Goal: Transaction & Acquisition: Purchase product/service

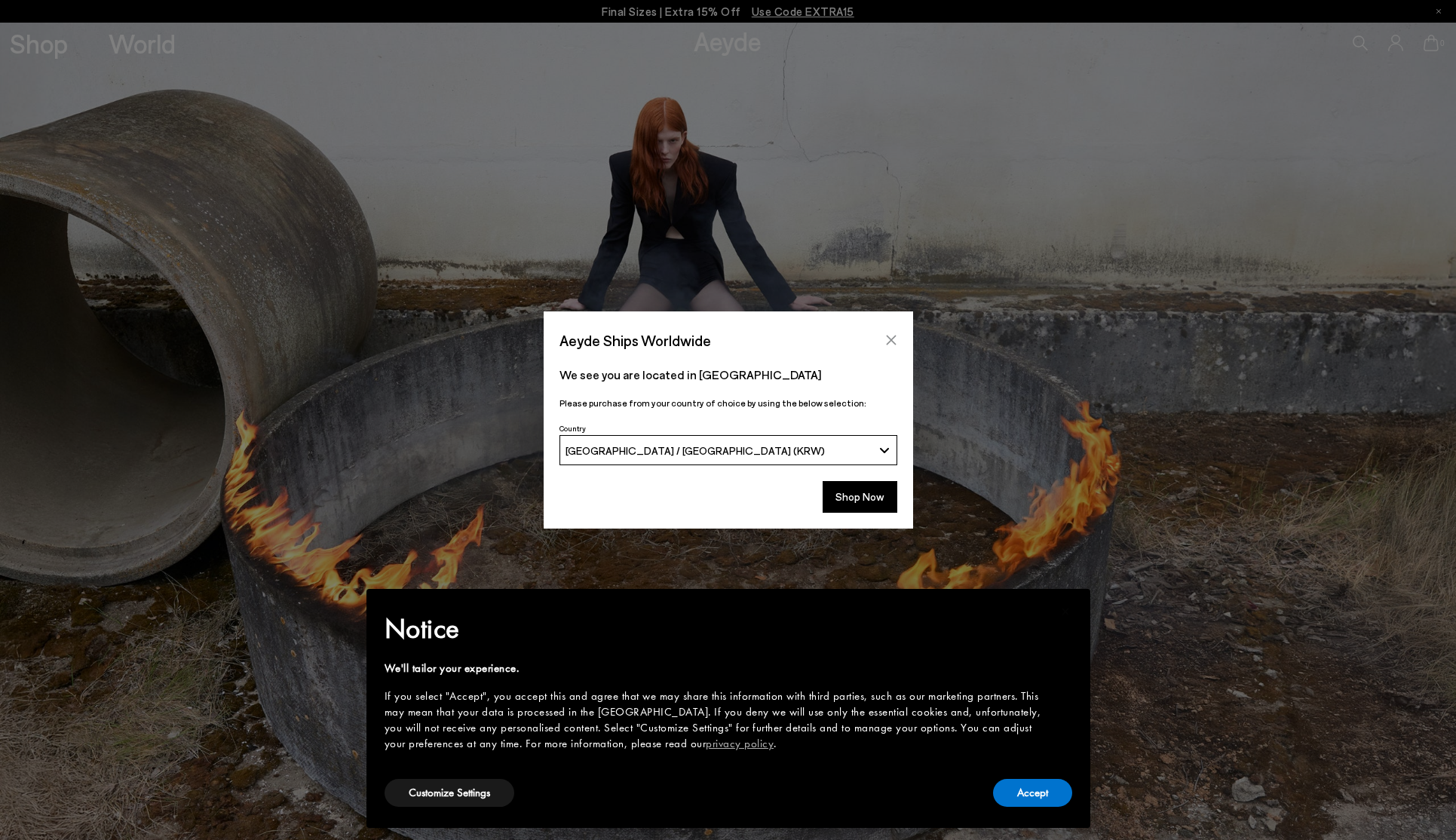
click at [893, 338] on icon "Close" at bounding box center [891, 339] width 12 height 12
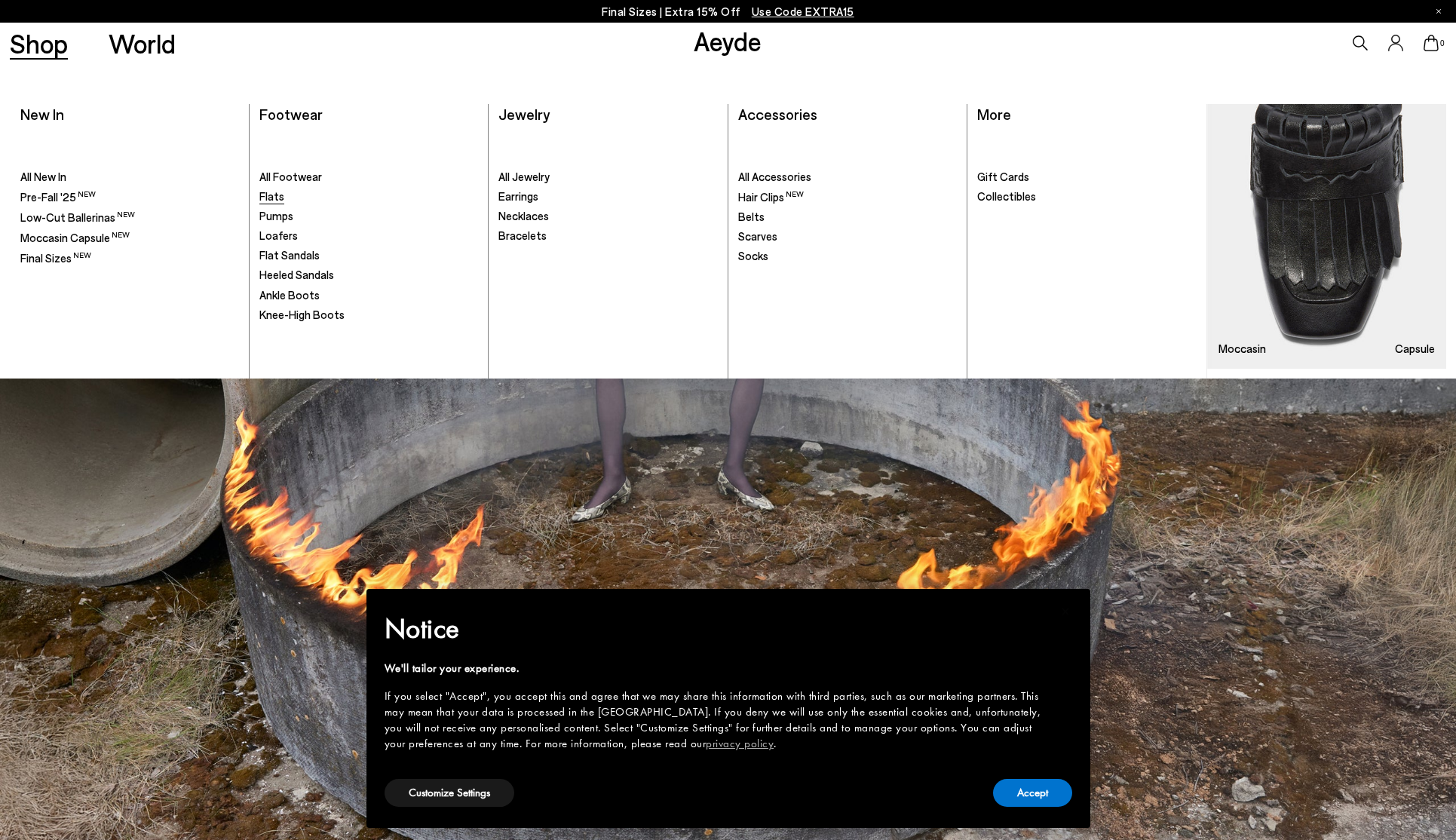
click at [275, 199] on span "Flats" at bounding box center [272, 196] width 25 height 14
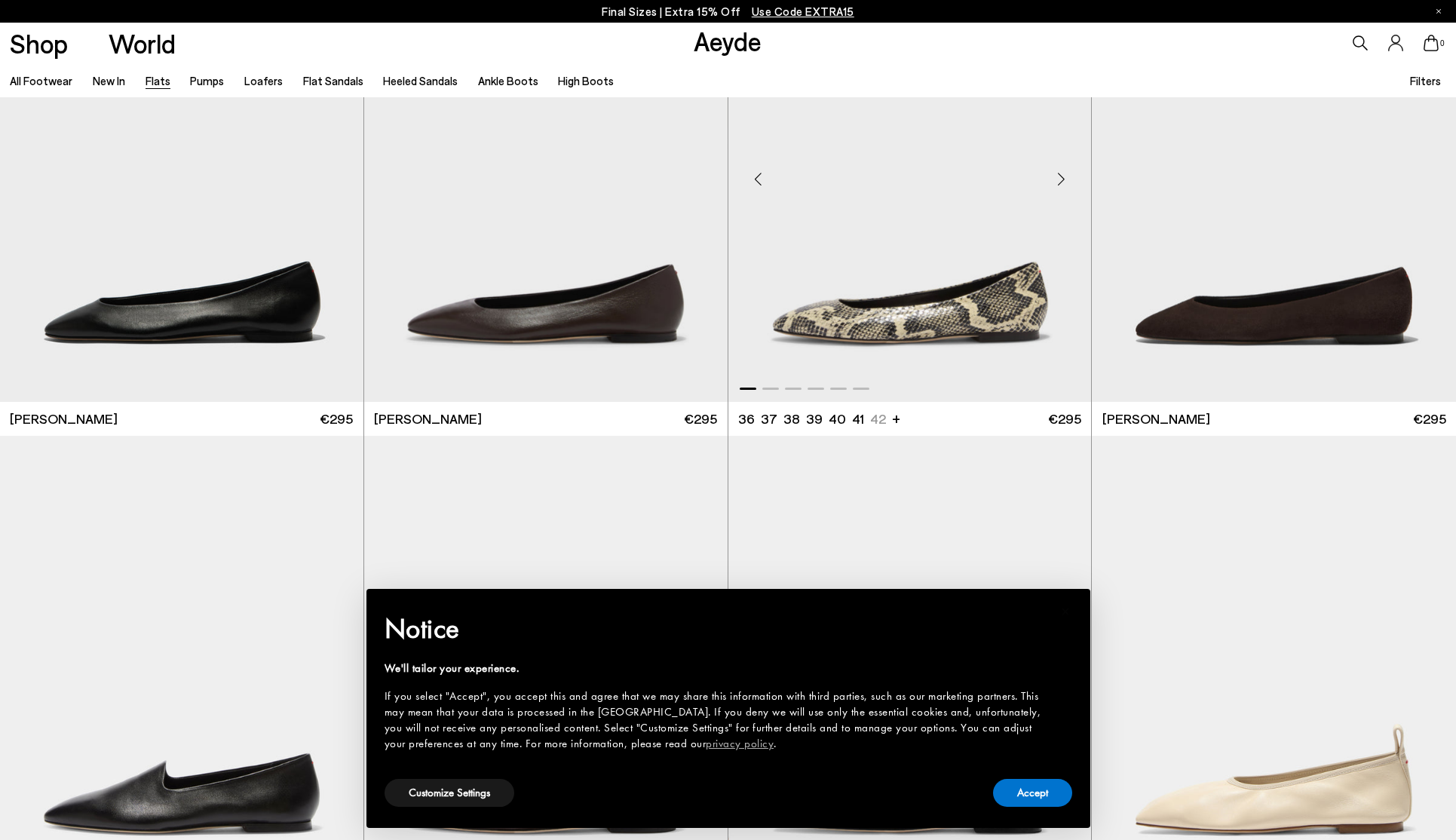
scroll to position [241, 0]
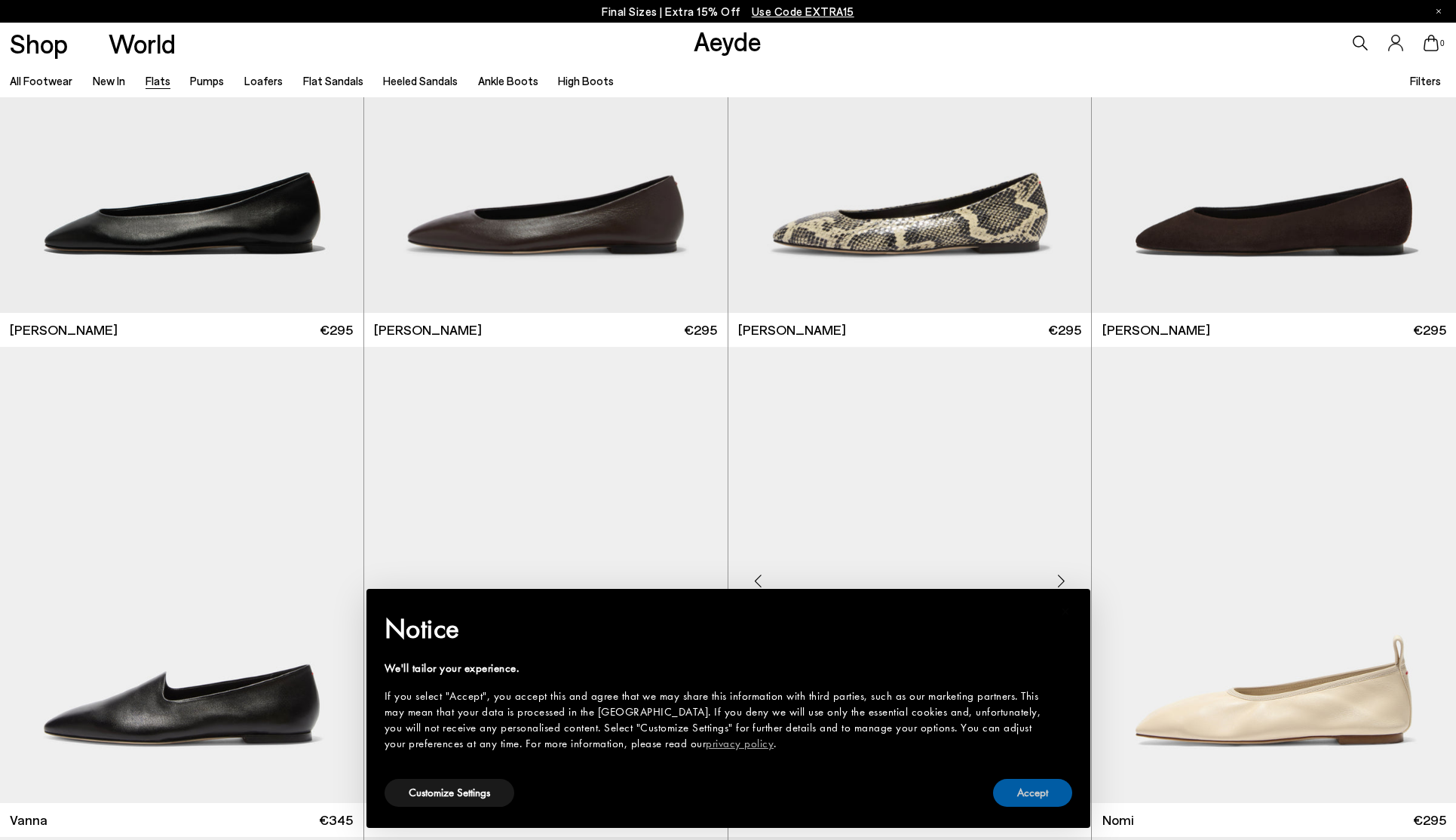
click at [1049, 797] on button "Accept" at bounding box center [1032, 793] width 79 height 28
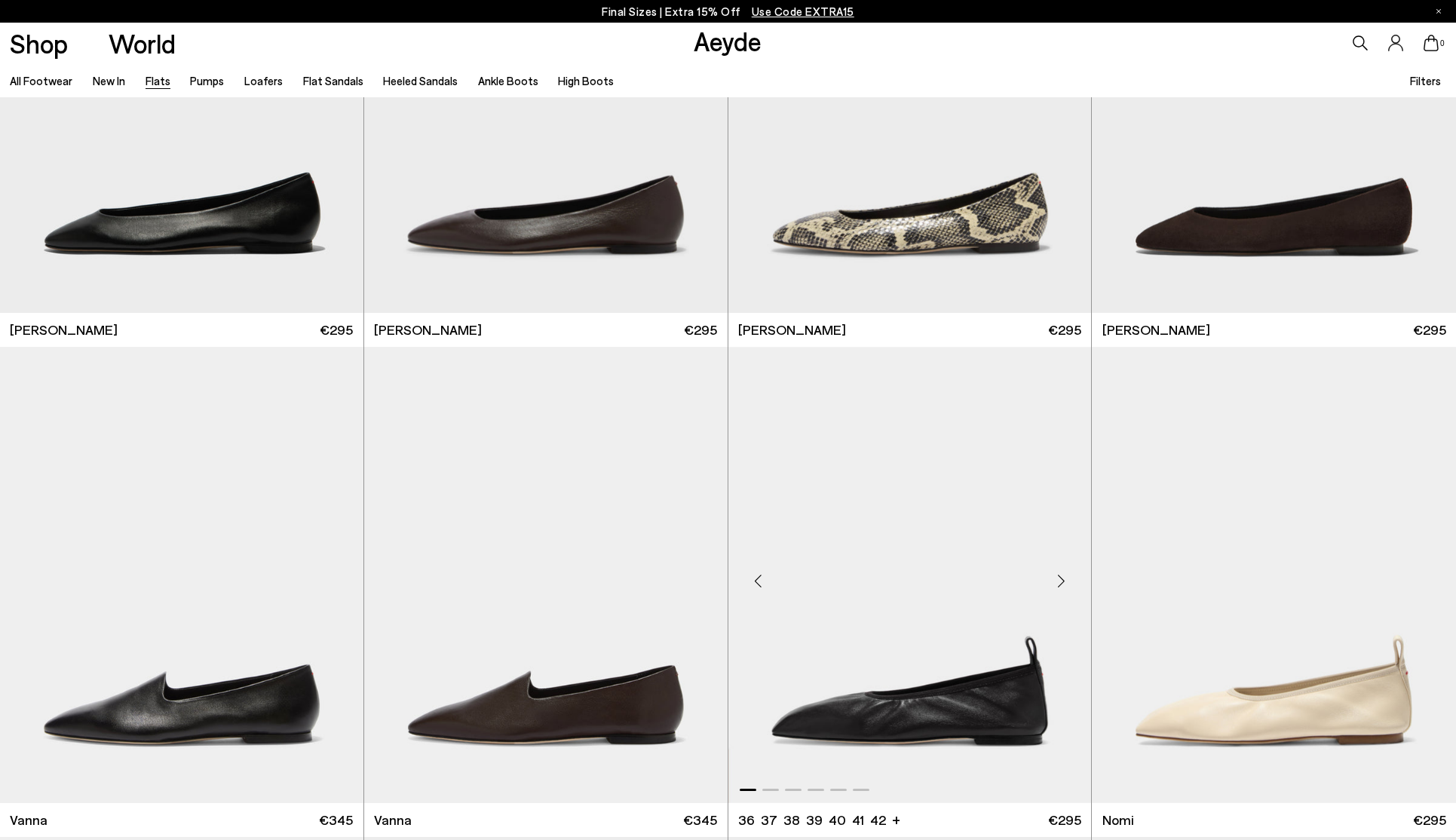
scroll to position [0, 0]
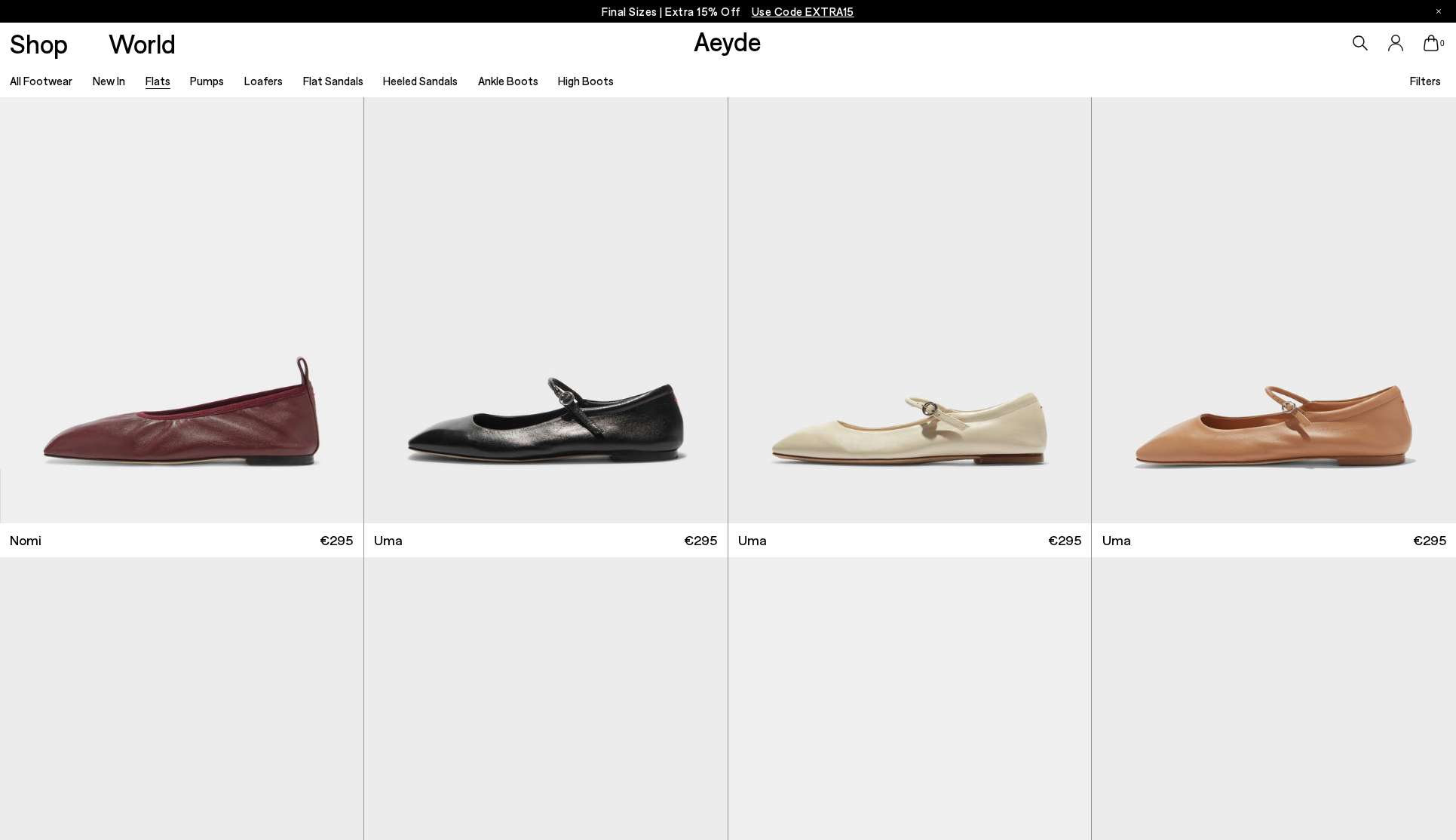
scroll to position [1013, 0]
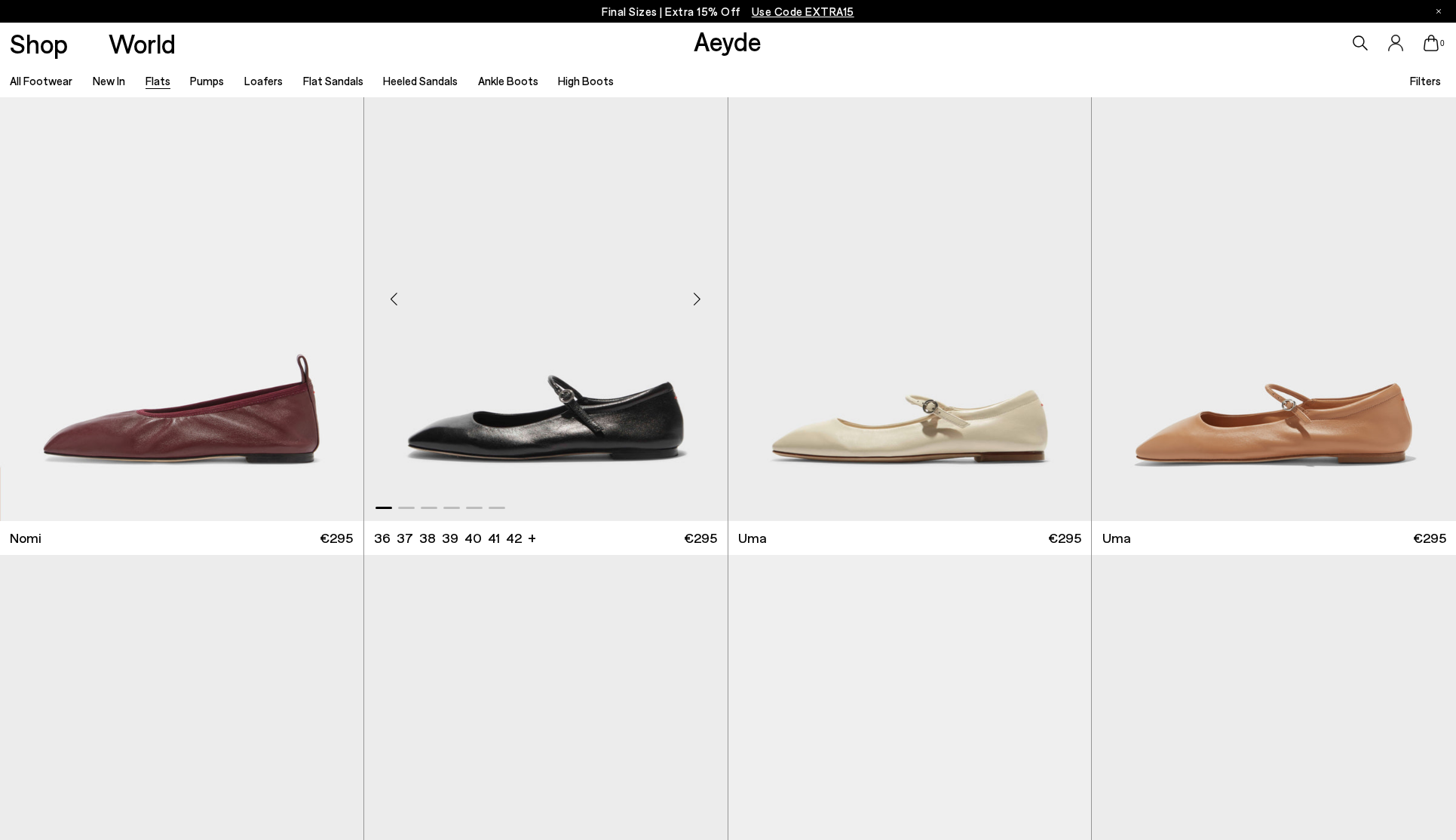
click at [606, 410] on img "1 / 6" at bounding box center [546, 293] width 363 height 456
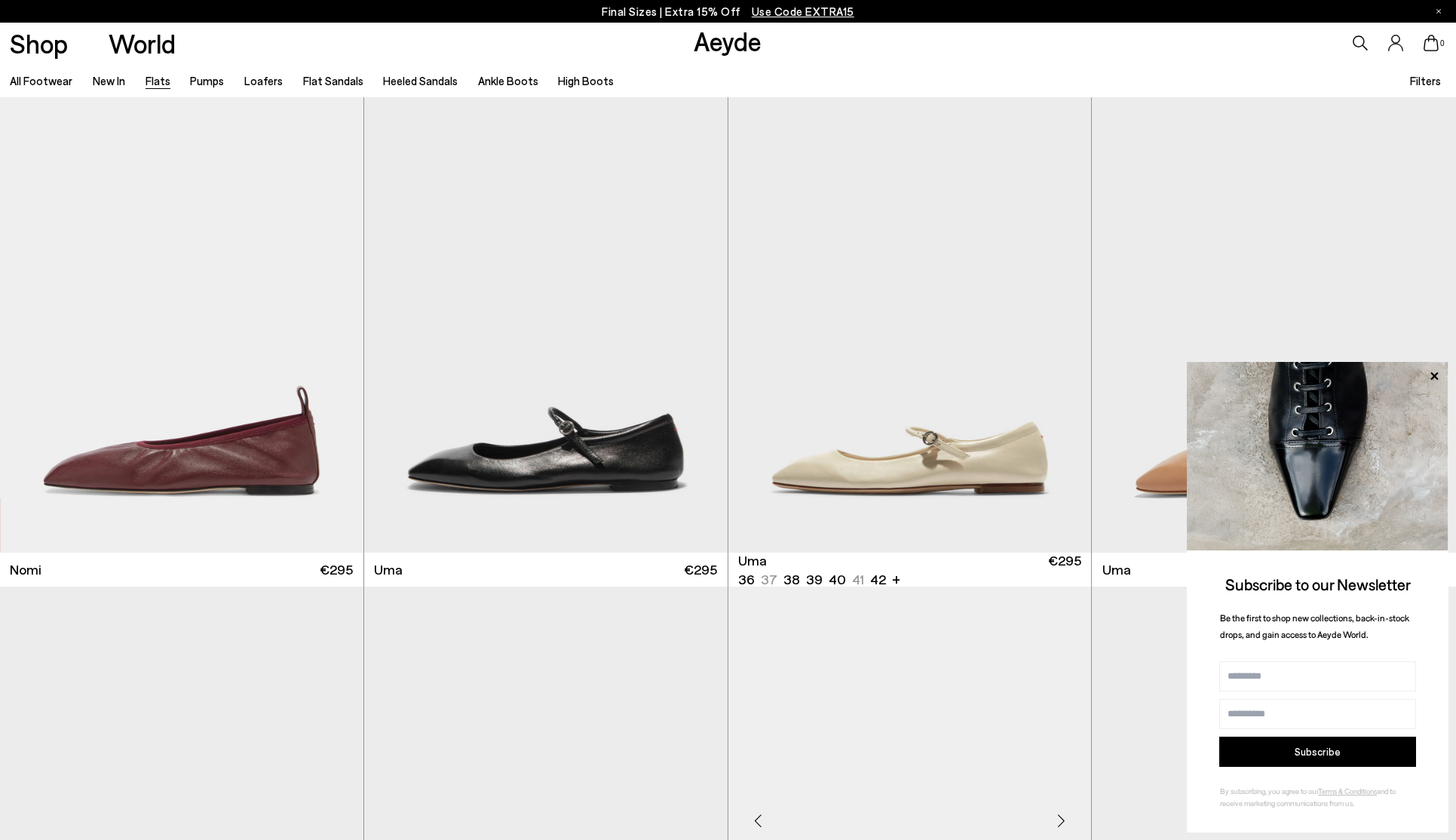
scroll to position [1388, 0]
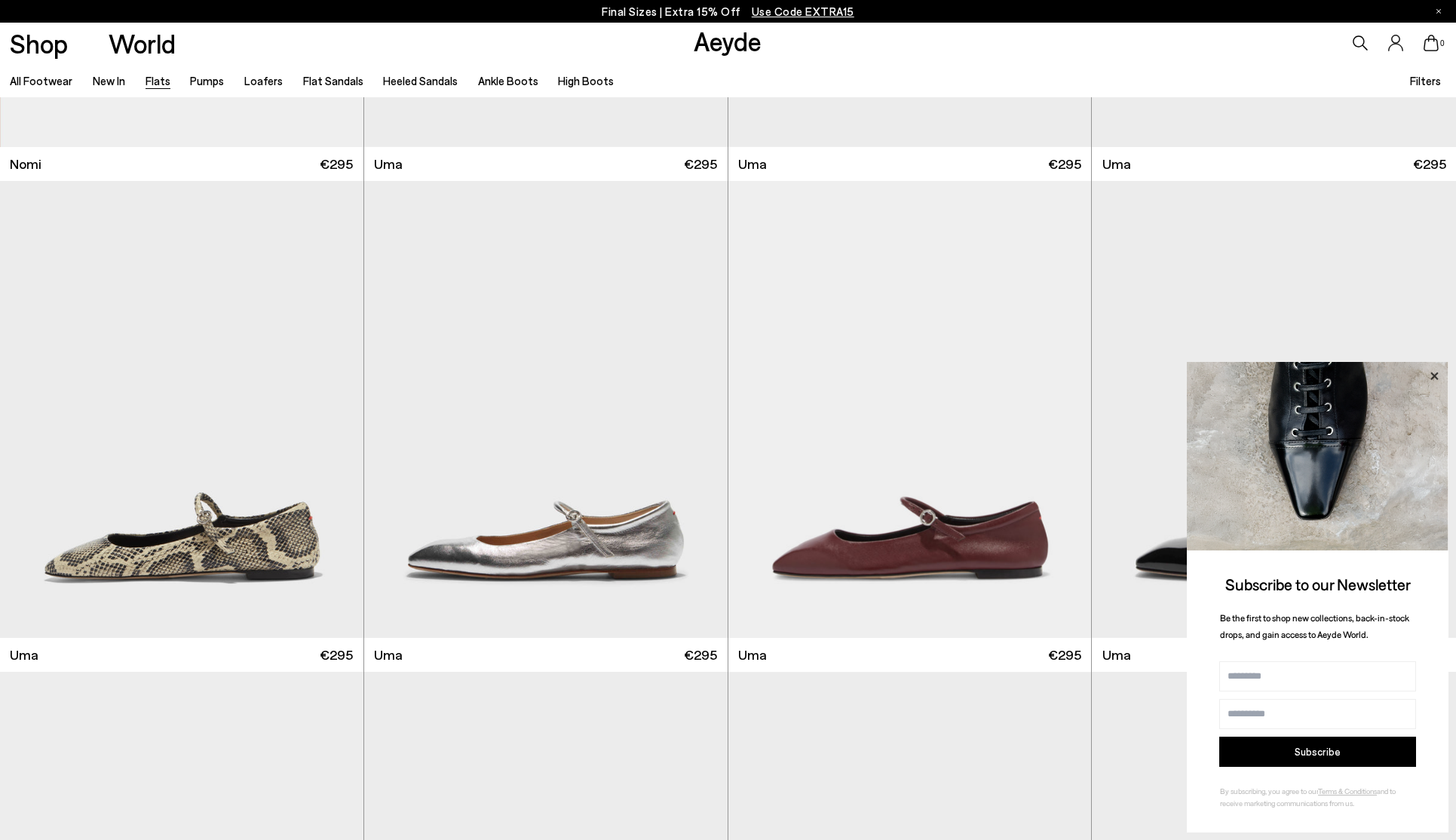
click at [1437, 374] on icon at bounding box center [1433, 375] width 19 height 19
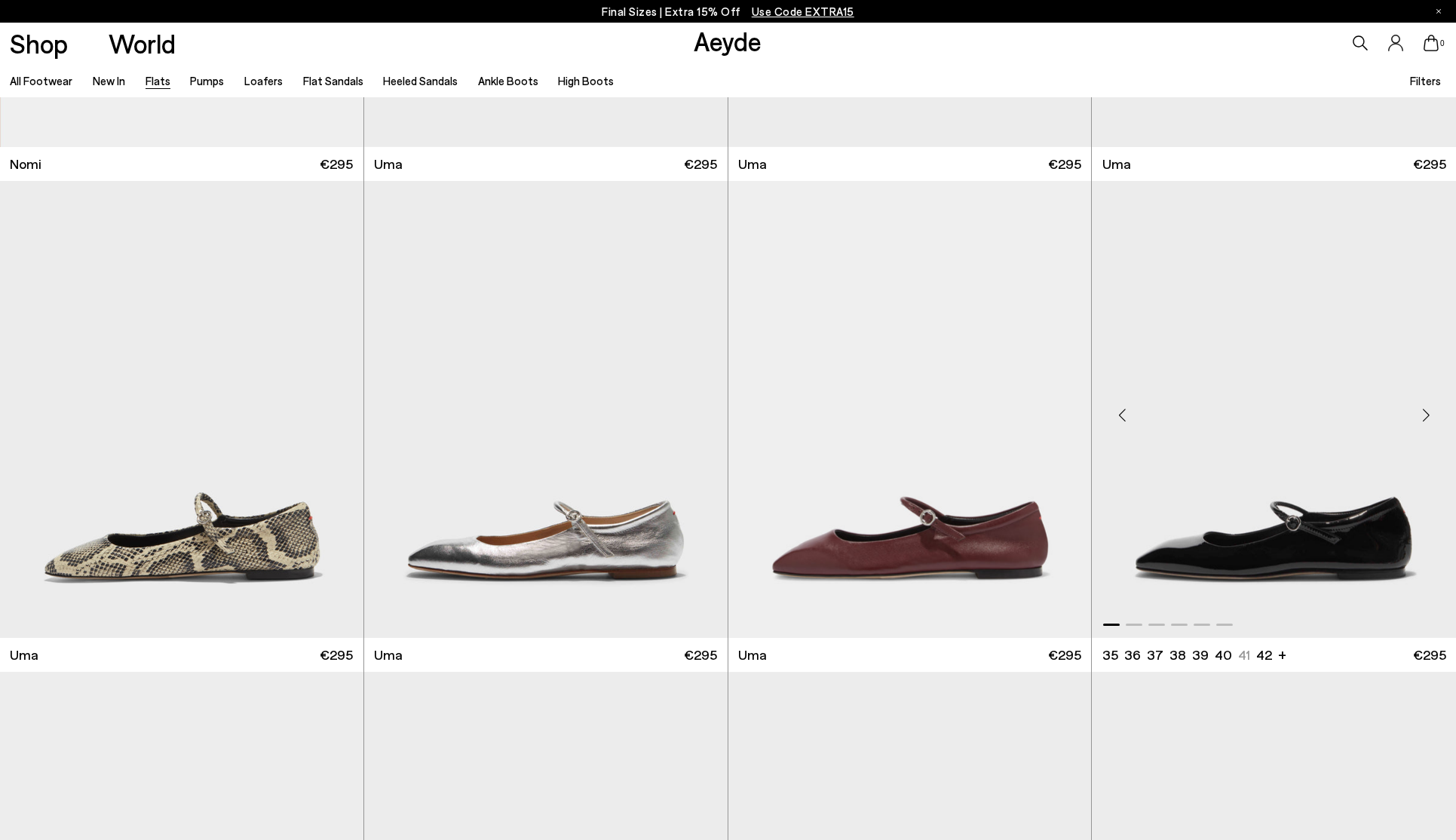
click at [1301, 494] on img "1 / 6" at bounding box center [1273, 409] width 364 height 456
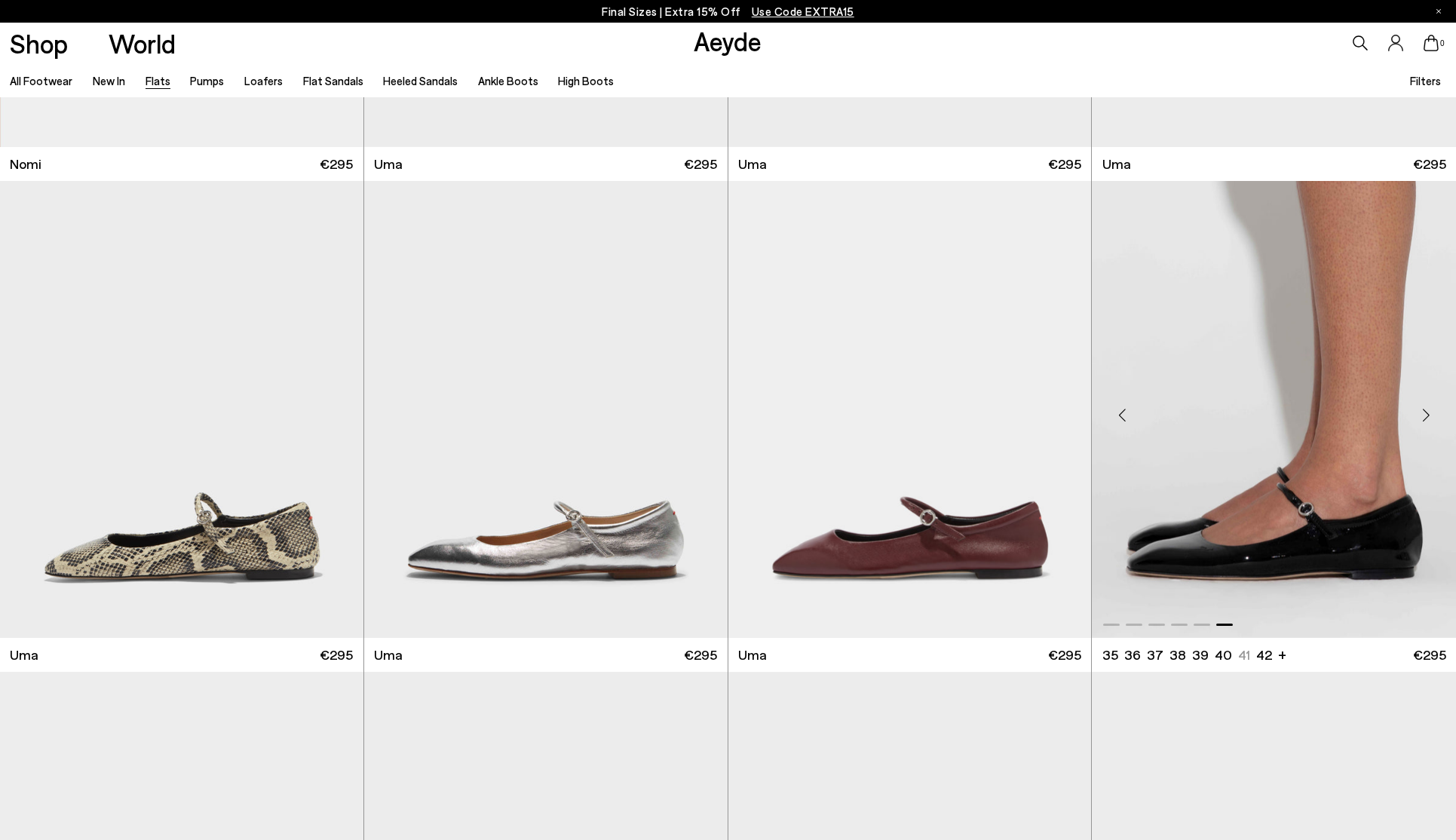
click at [1263, 534] on div at bounding box center [1273, 409] width 364 height 456
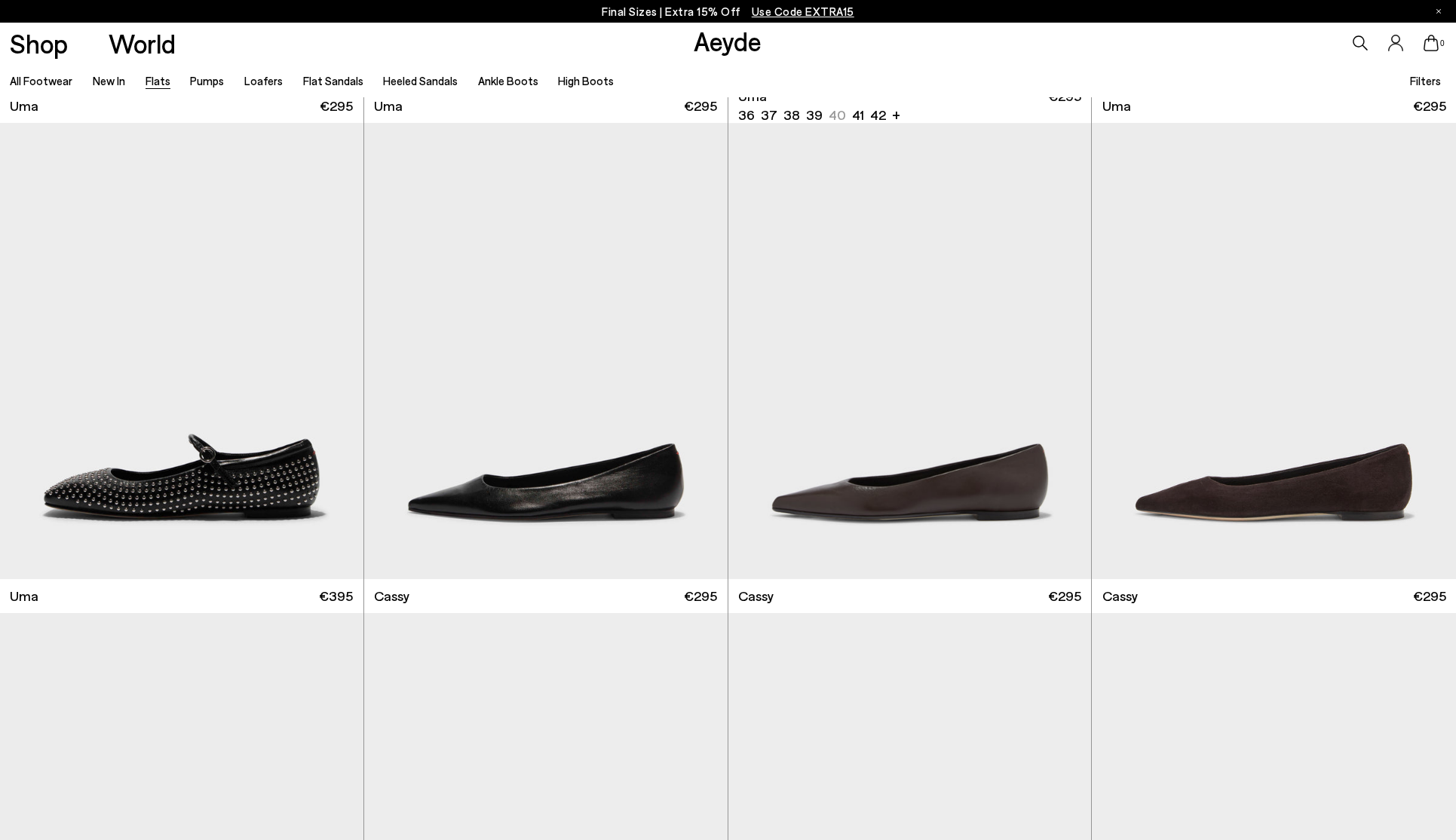
scroll to position [2313, 0]
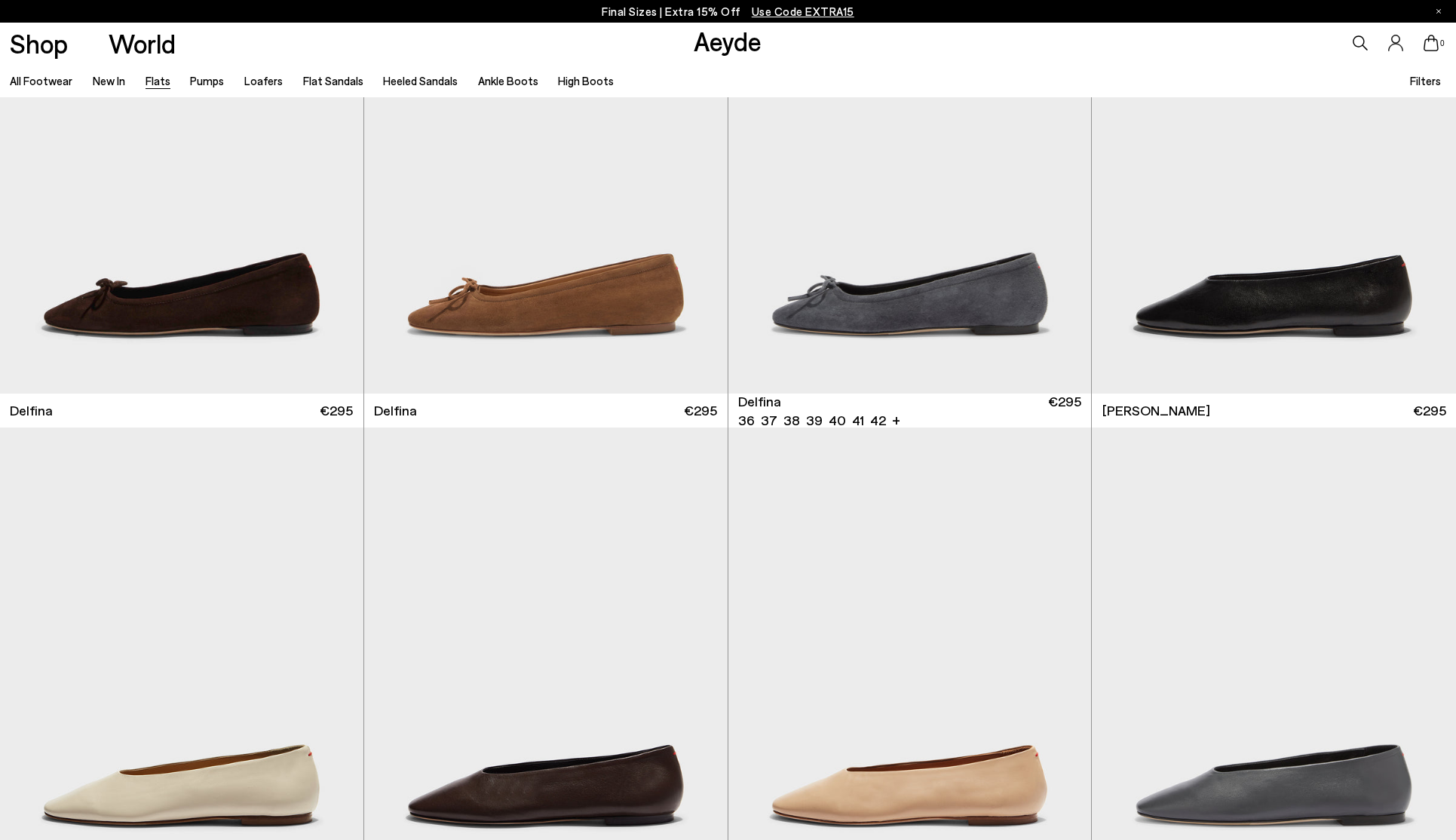
scroll to position [4096, 0]
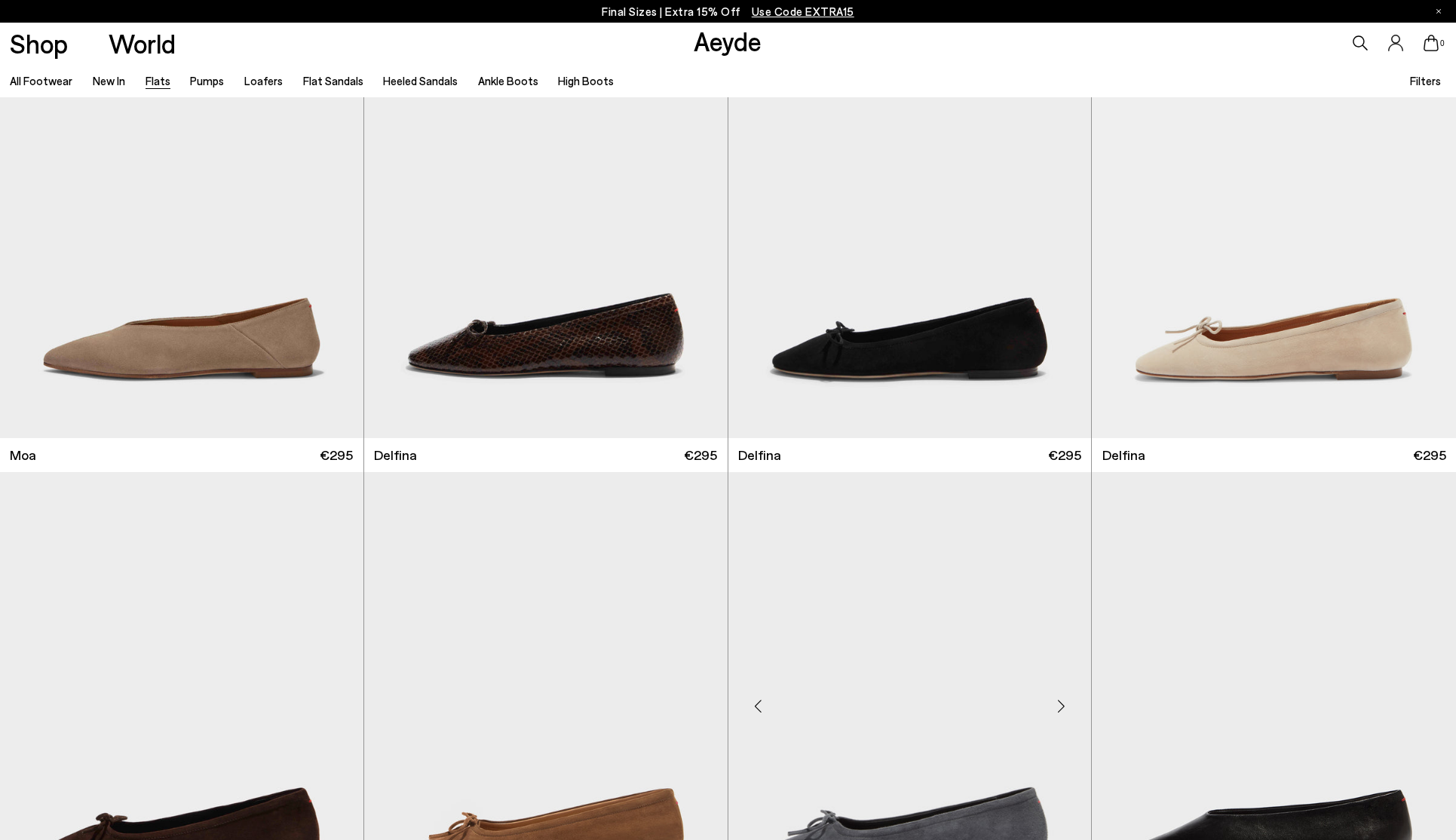
scroll to position [3458, 0]
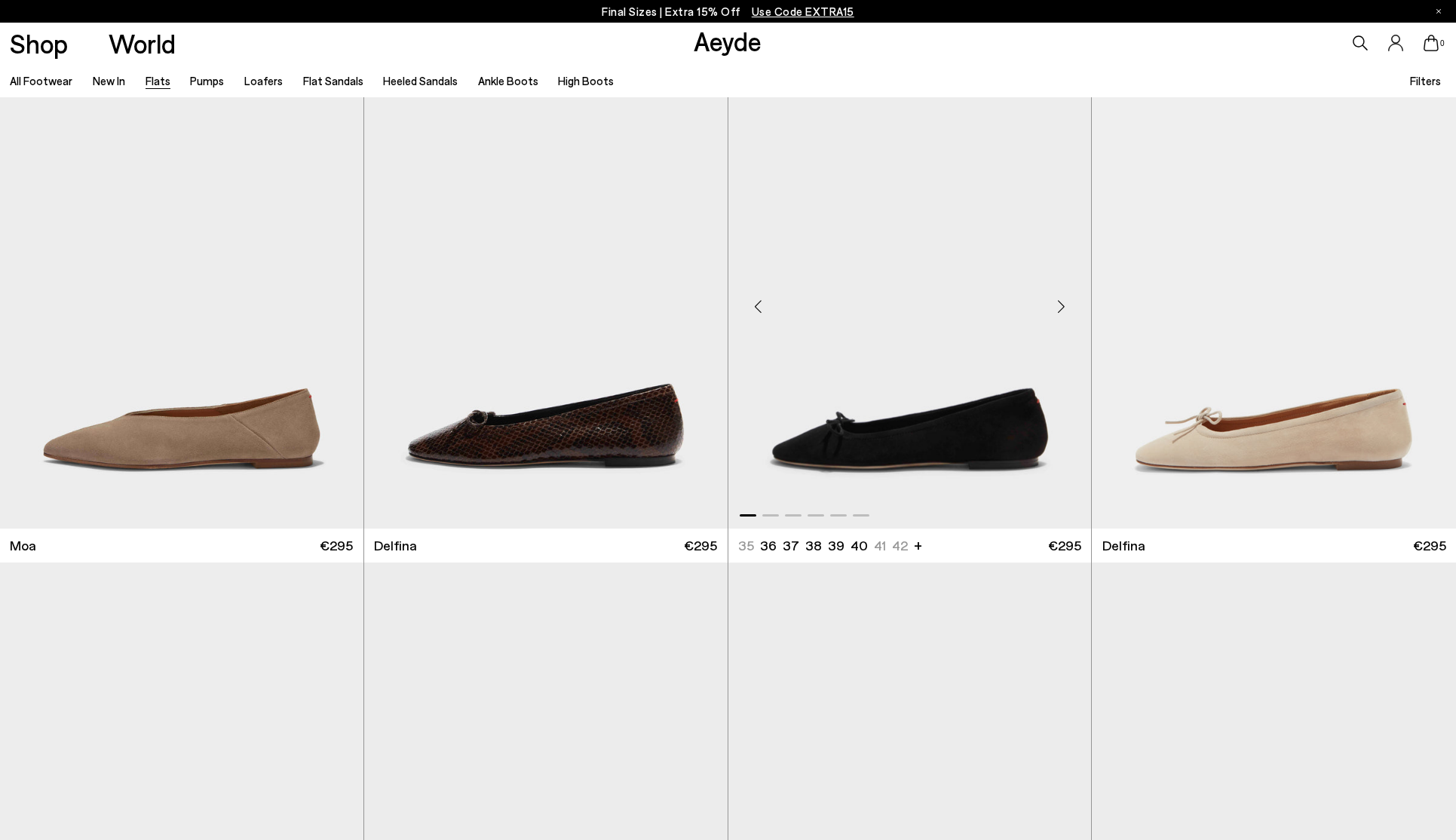
click at [905, 438] on img "1 / 6" at bounding box center [910, 299] width 363 height 456
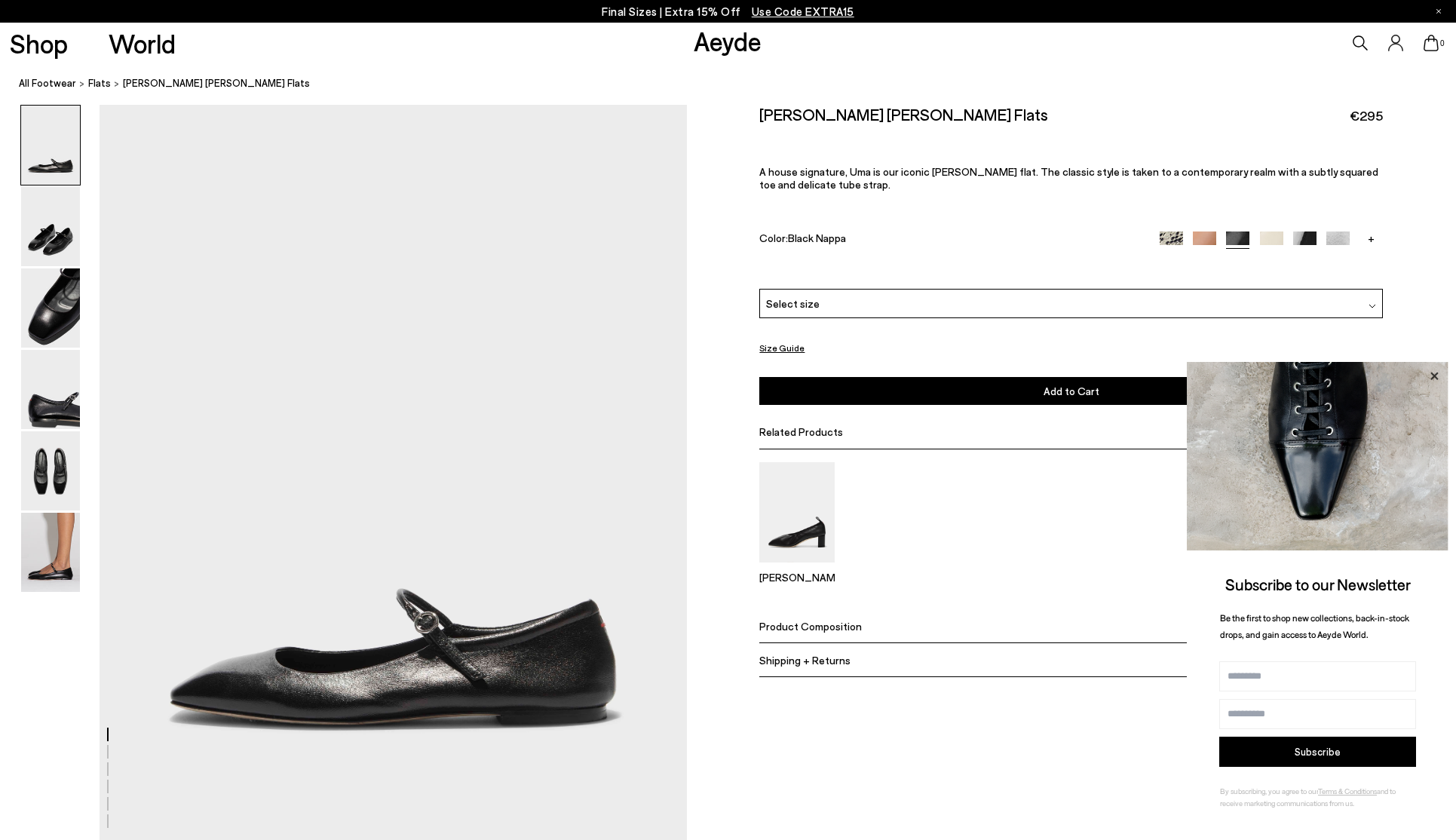
drag, startPoint x: 1433, startPoint y: 373, endPoint x: 1371, endPoint y: 367, distance: 62.3
click at [1433, 373] on icon at bounding box center [1433, 375] width 19 height 19
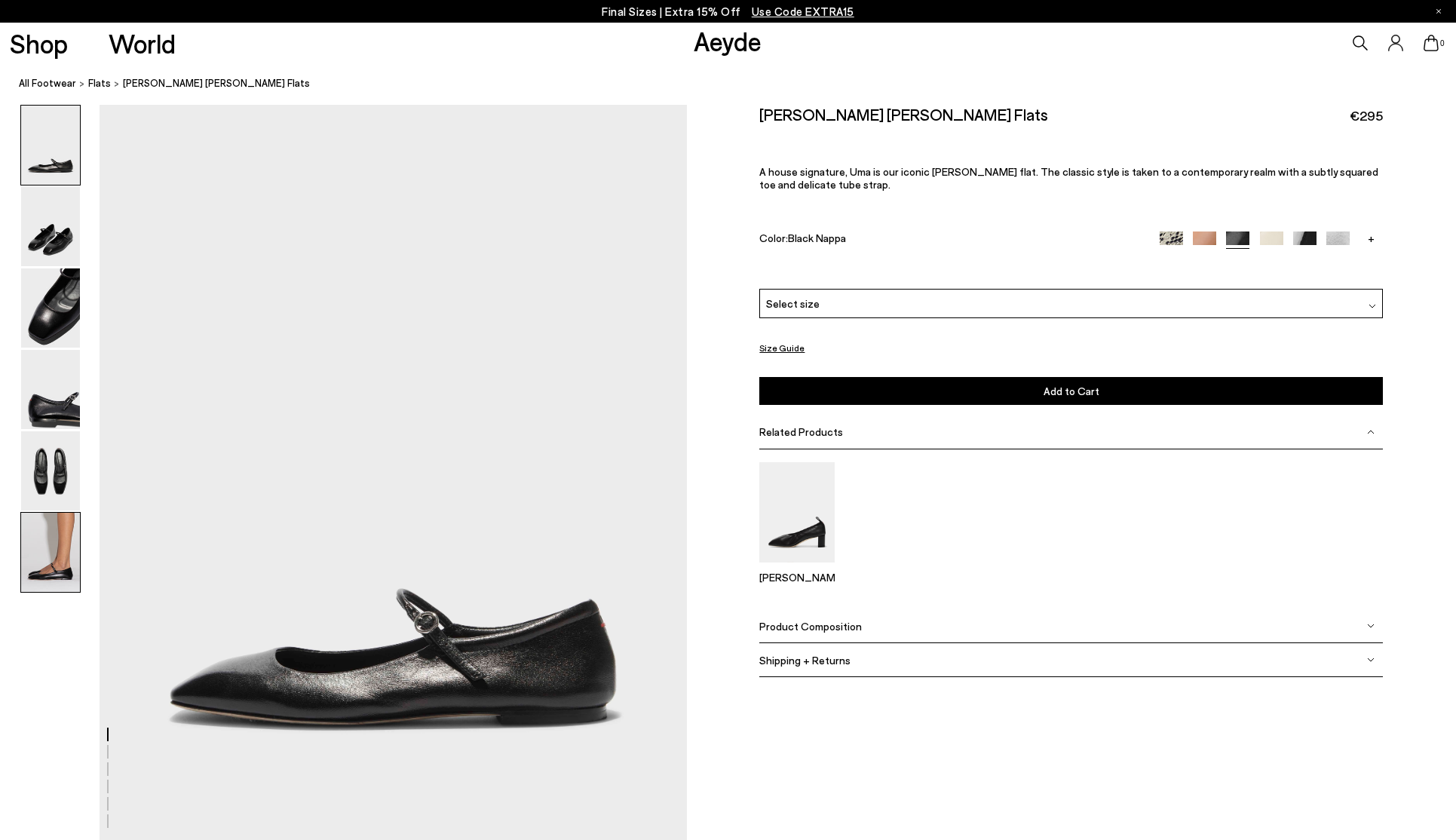
drag, startPoint x: 38, startPoint y: 579, endPoint x: 54, endPoint y: 548, distance: 34.9
click at [38, 579] on img at bounding box center [50, 552] width 58 height 79
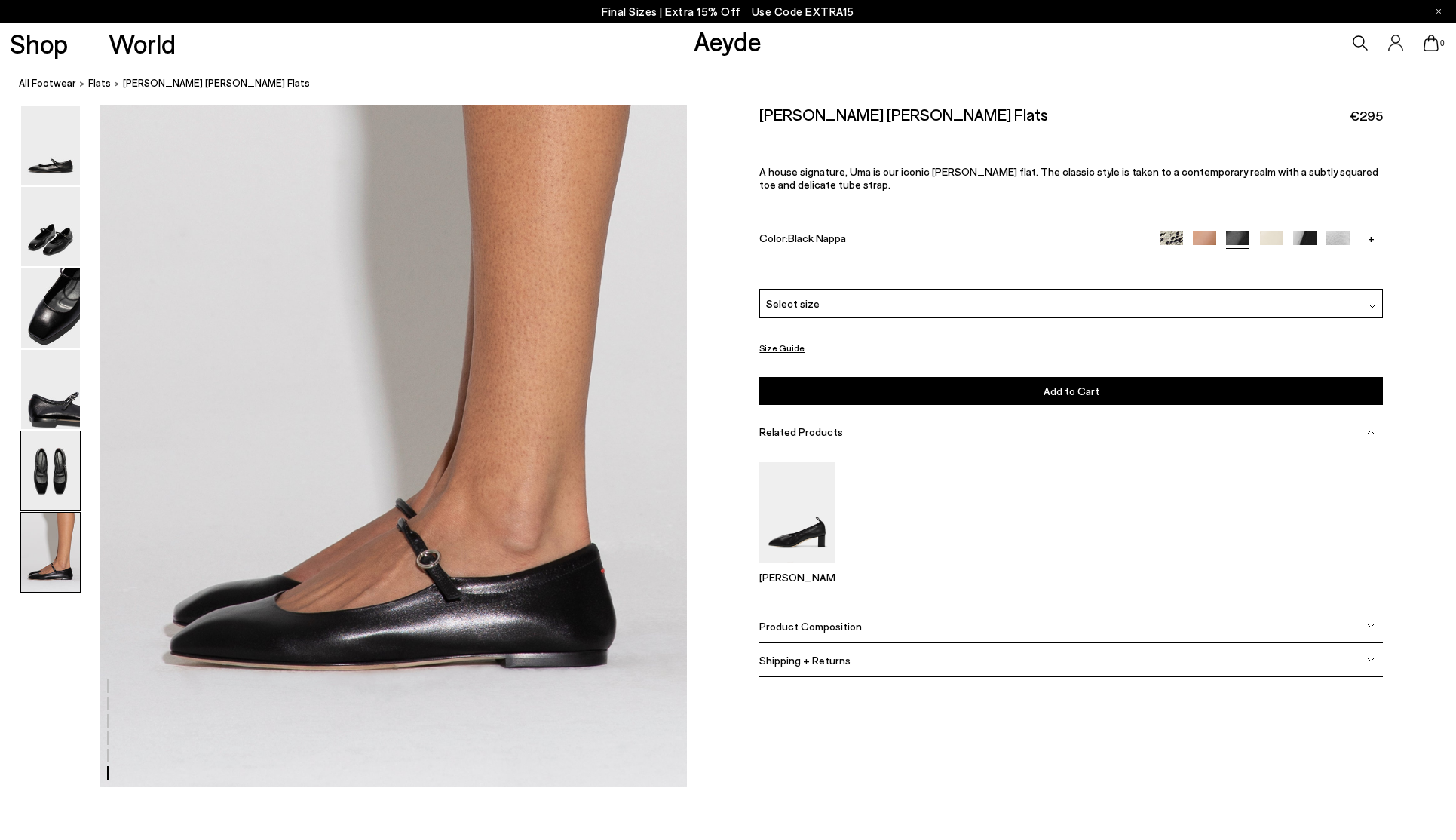
scroll to position [3984, 0]
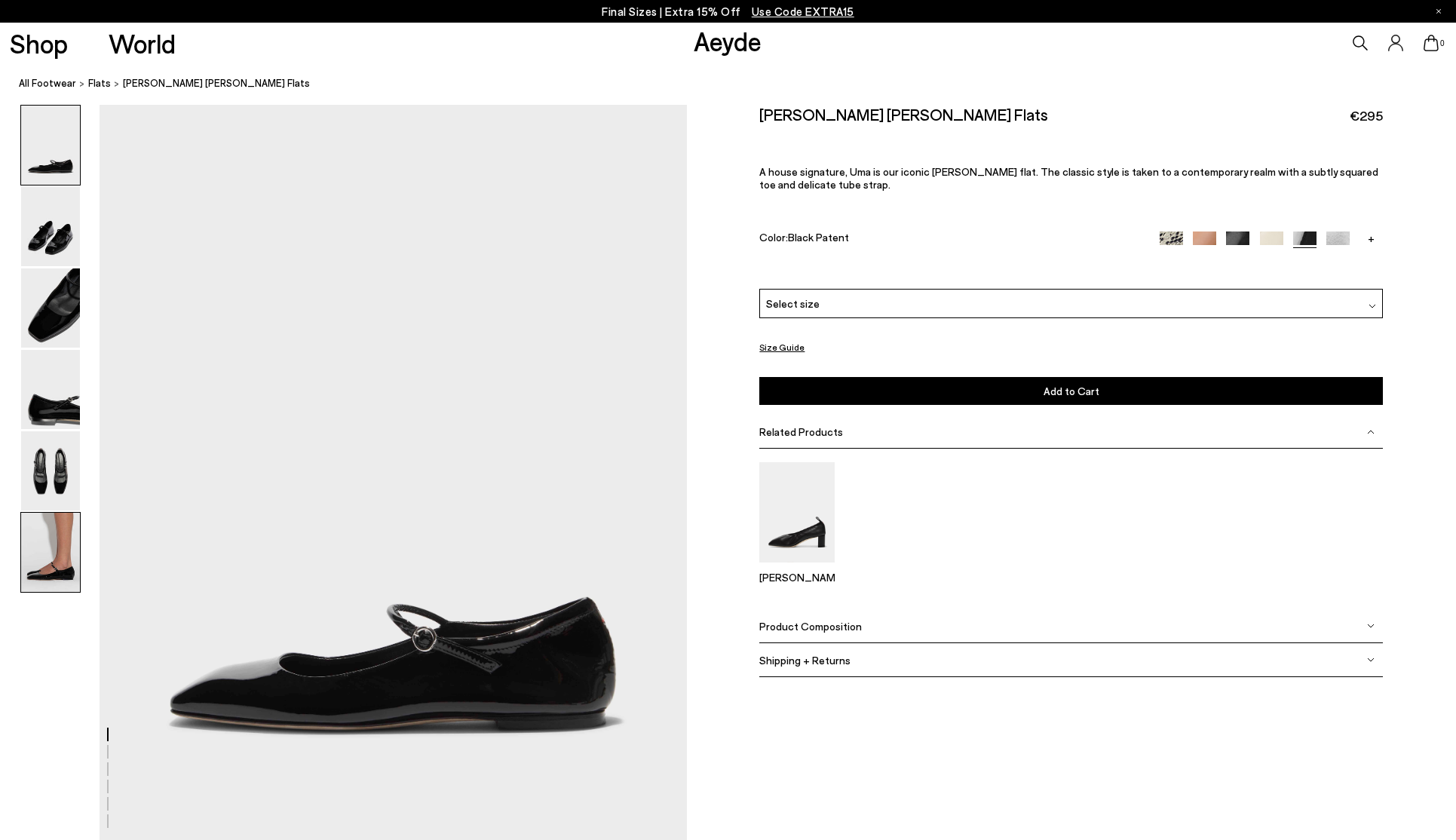
click at [65, 531] on img at bounding box center [50, 552] width 58 height 79
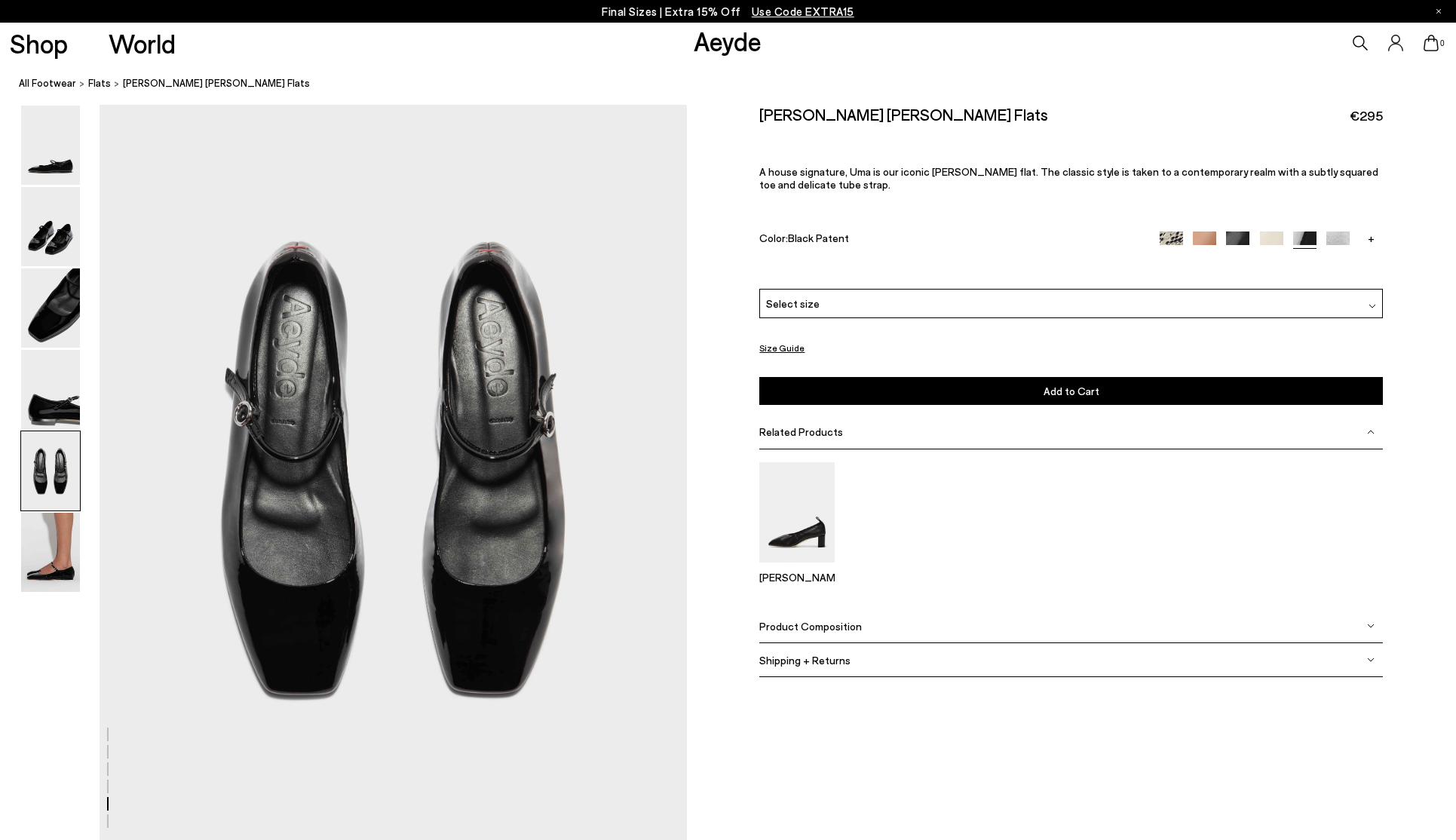
scroll to position [3106, 0]
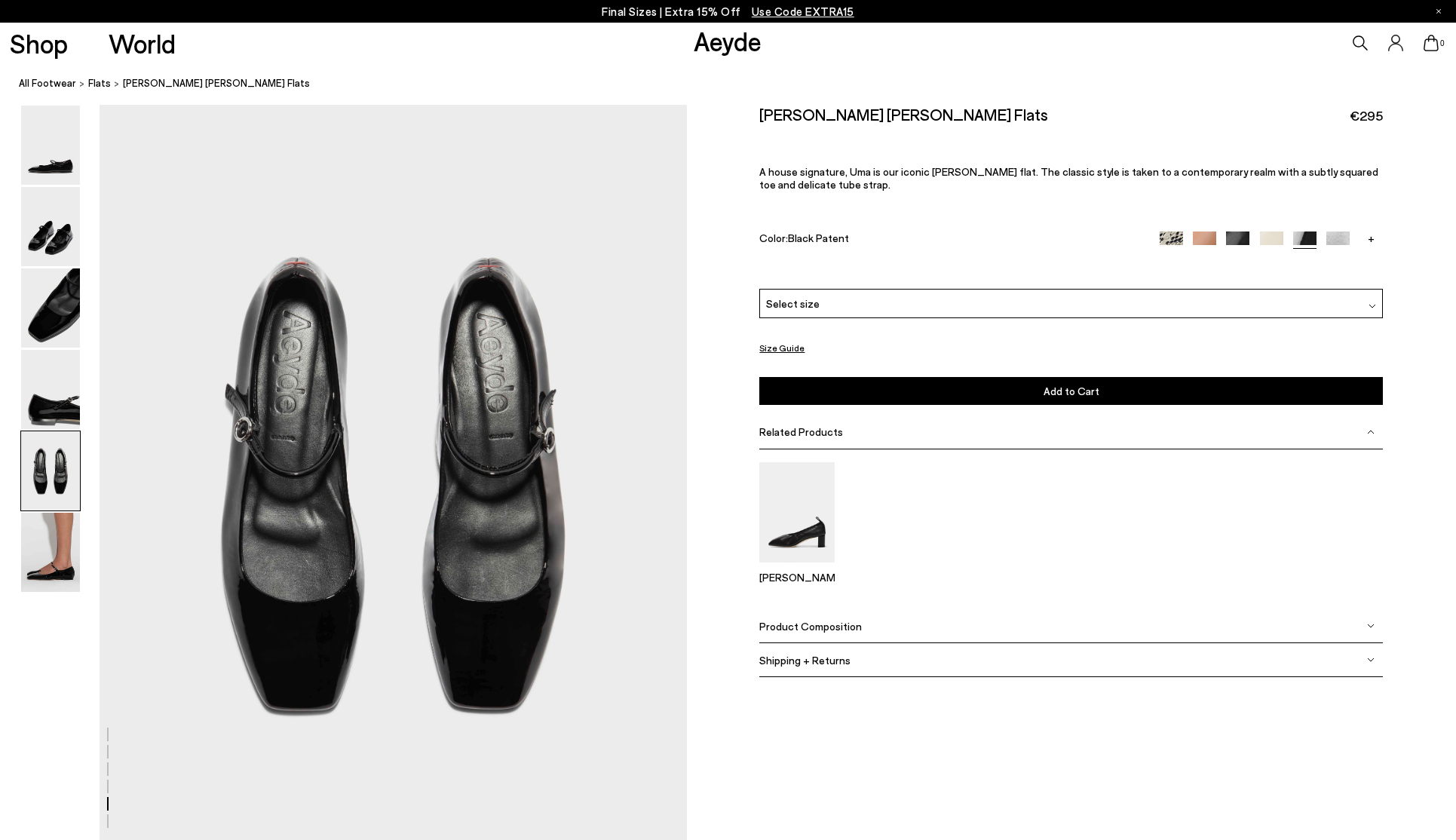
drag, startPoint x: 593, startPoint y: 503, endPoint x: 1597, endPoint y: 515, distance: 1004.1
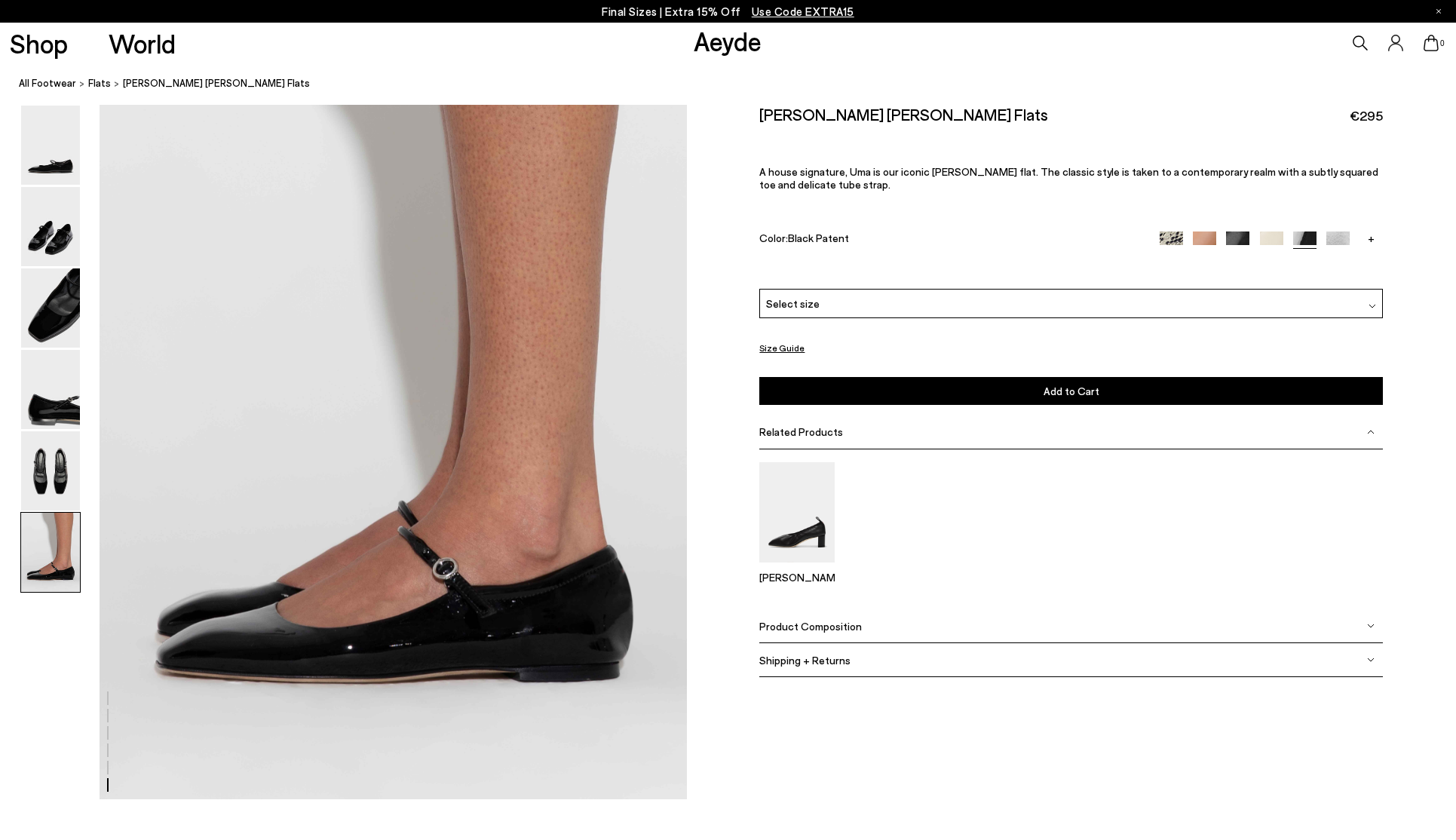
scroll to position [3958, 0]
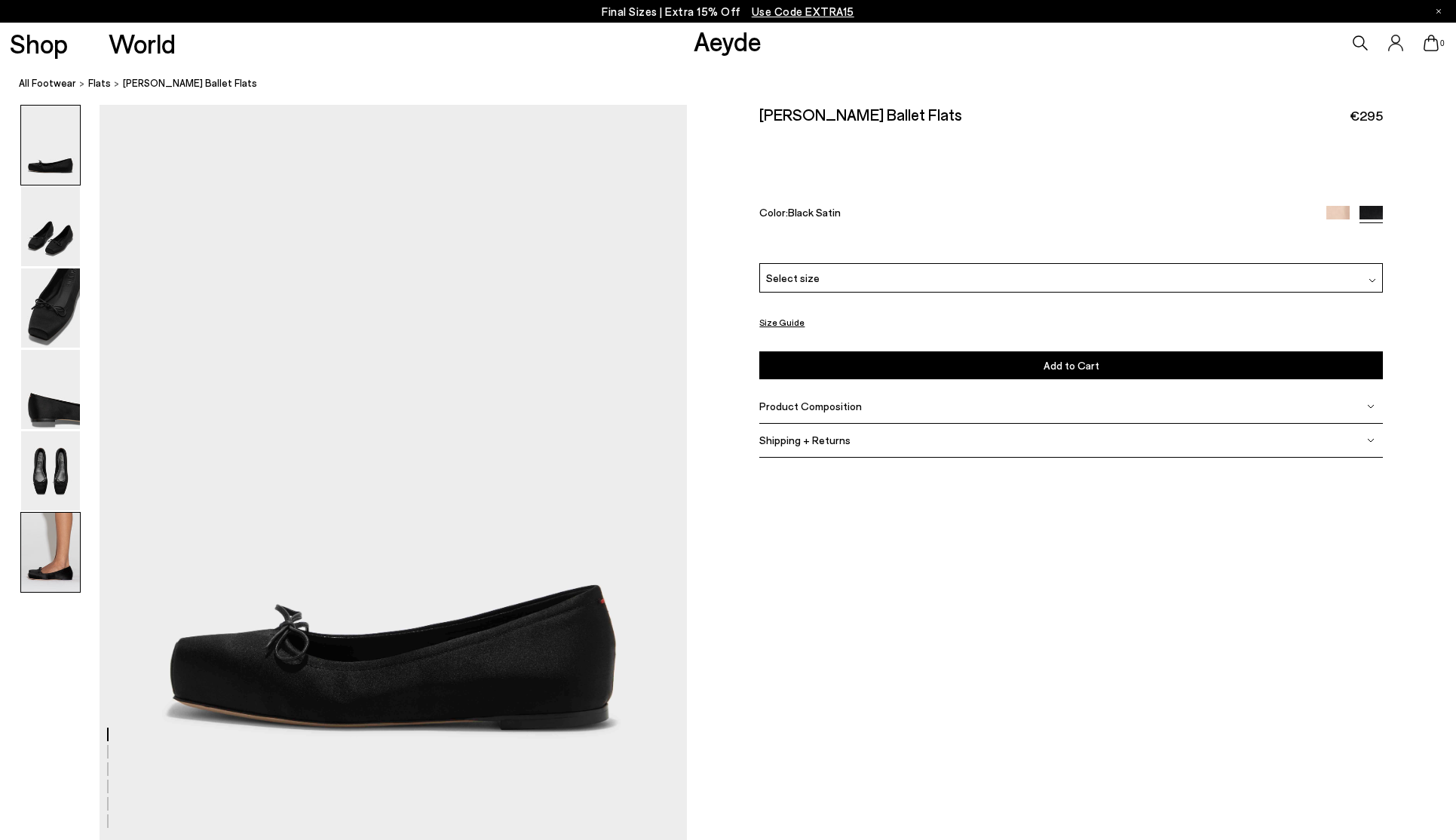
click at [67, 563] on img at bounding box center [50, 552] width 58 height 79
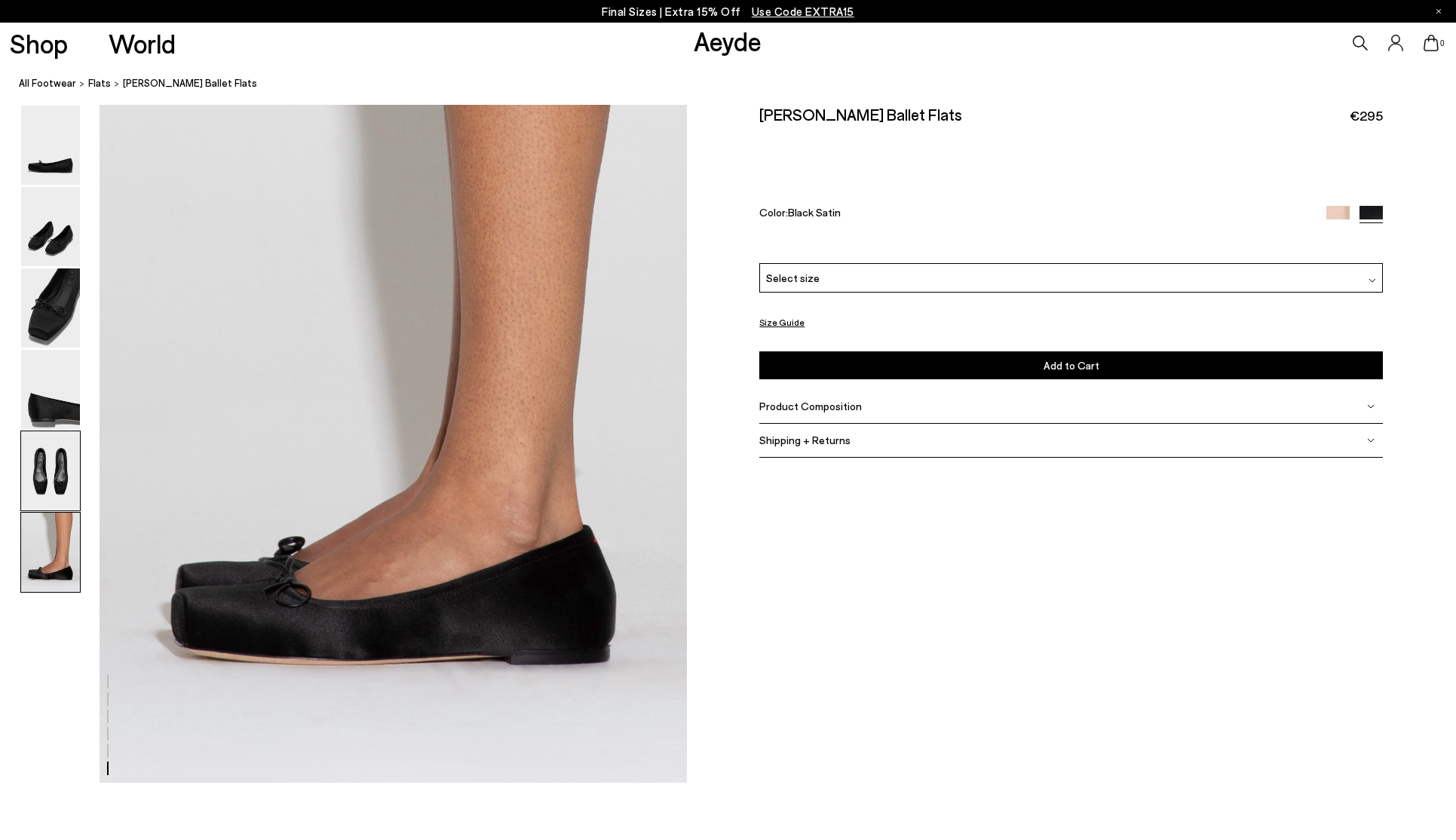
click at [67, 486] on img at bounding box center [50, 470] width 58 height 79
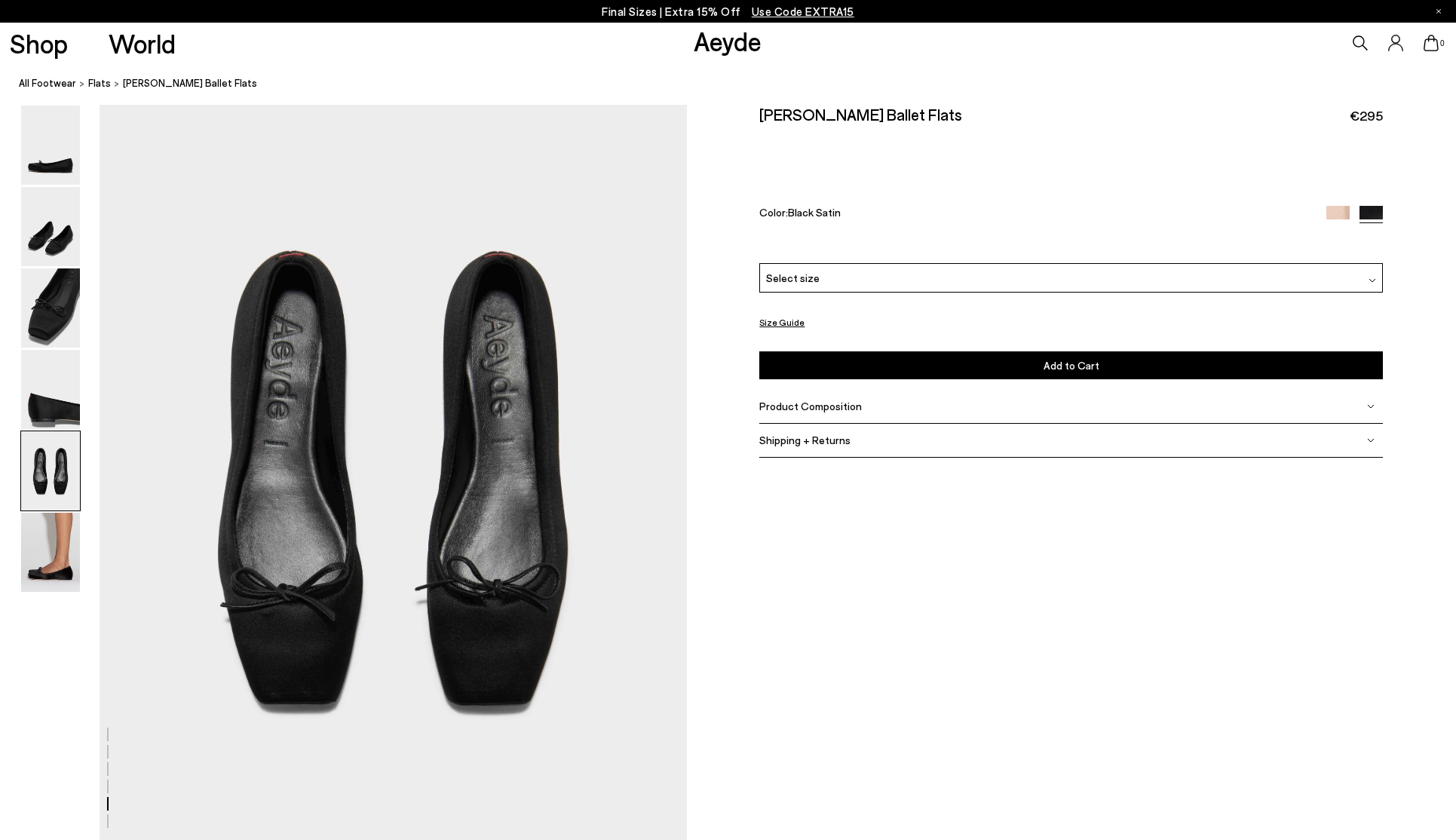
scroll to position [3095, 0]
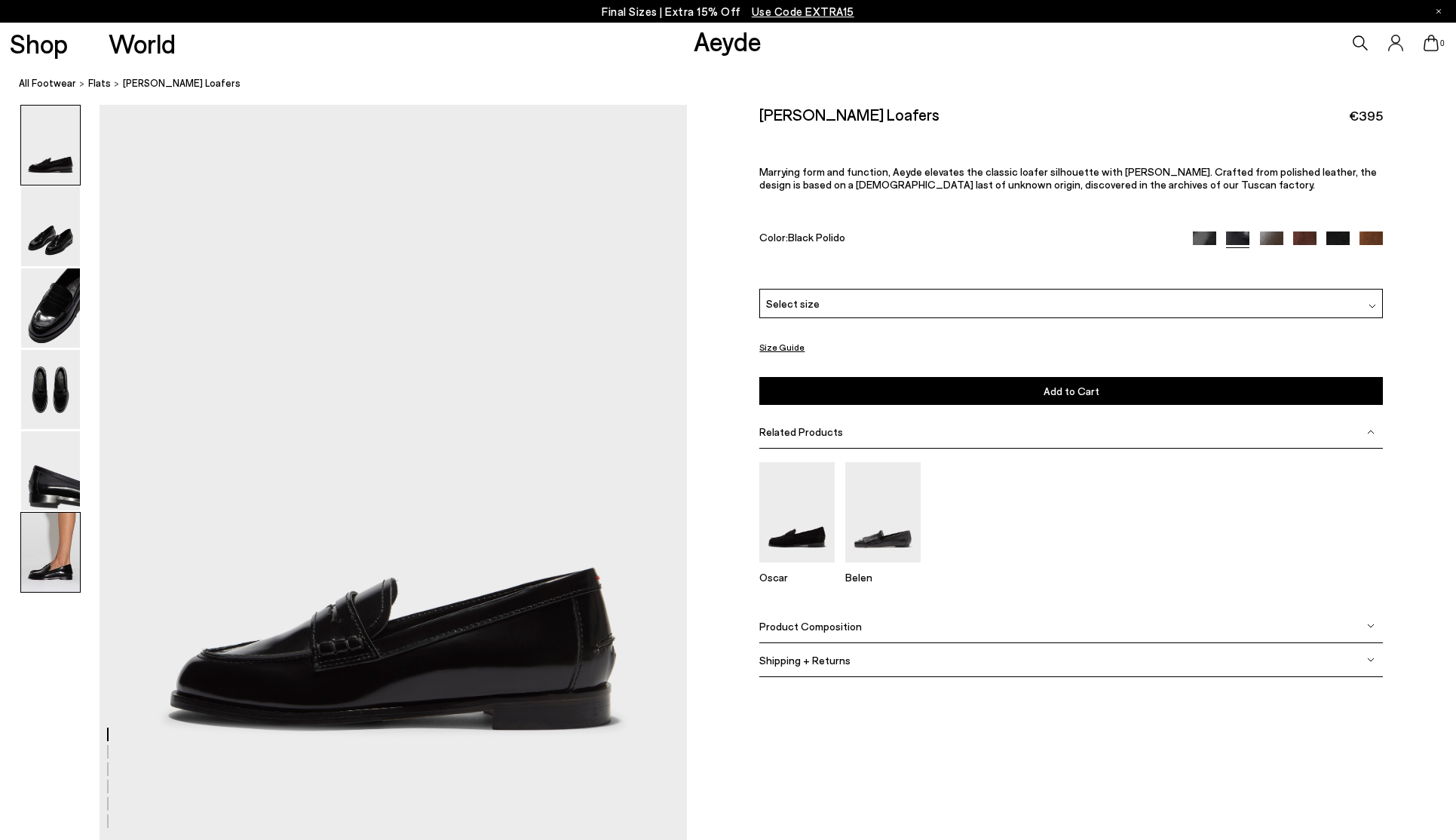
click at [72, 541] on img at bounding box center [50, 552] width 58 height 79
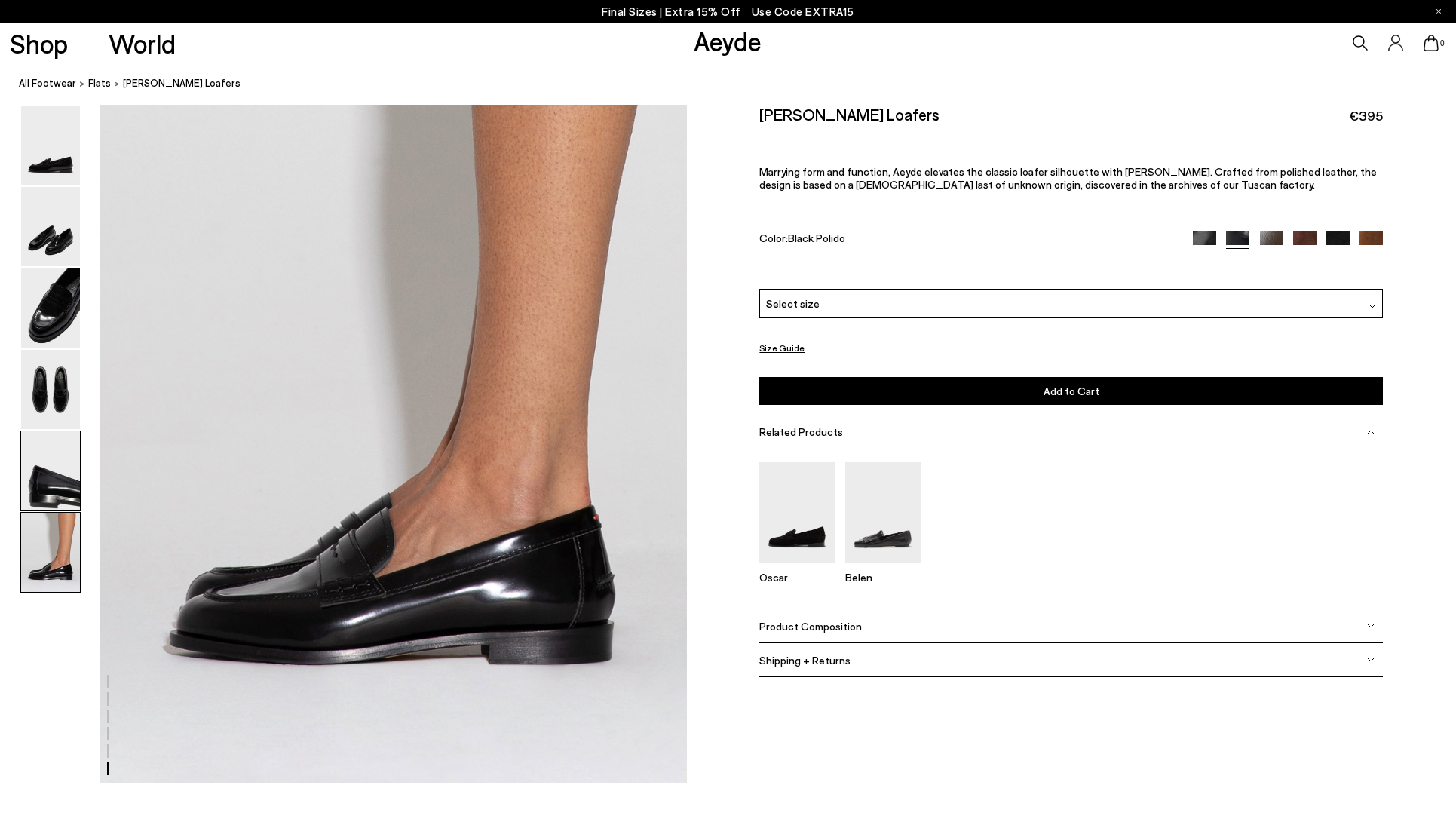
click at [67, 462] on img at bounding box center [50, 470] width 58 height 79
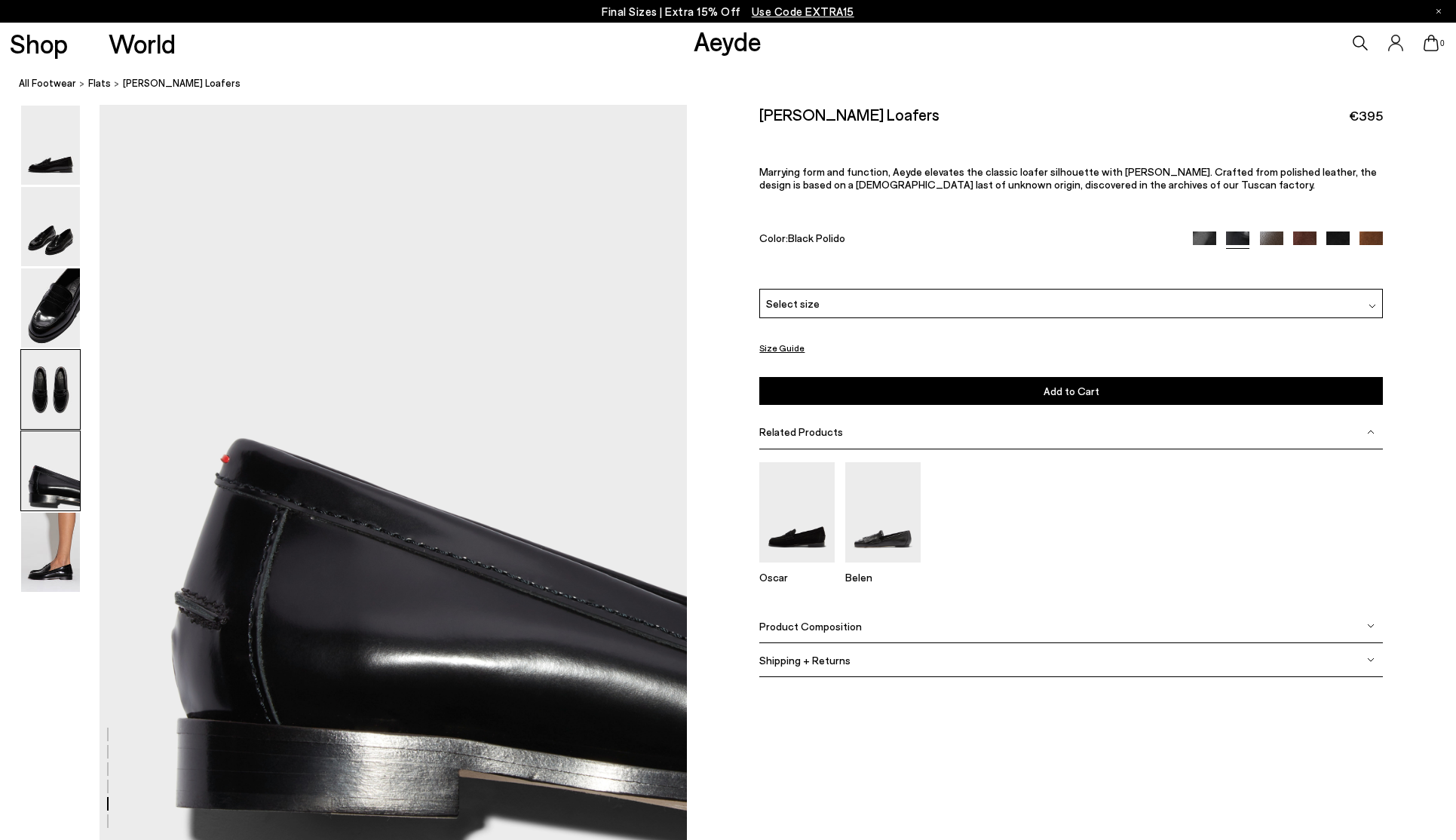
click at [65, 410] on img at bounding box center [50, 388] width 58 height 79
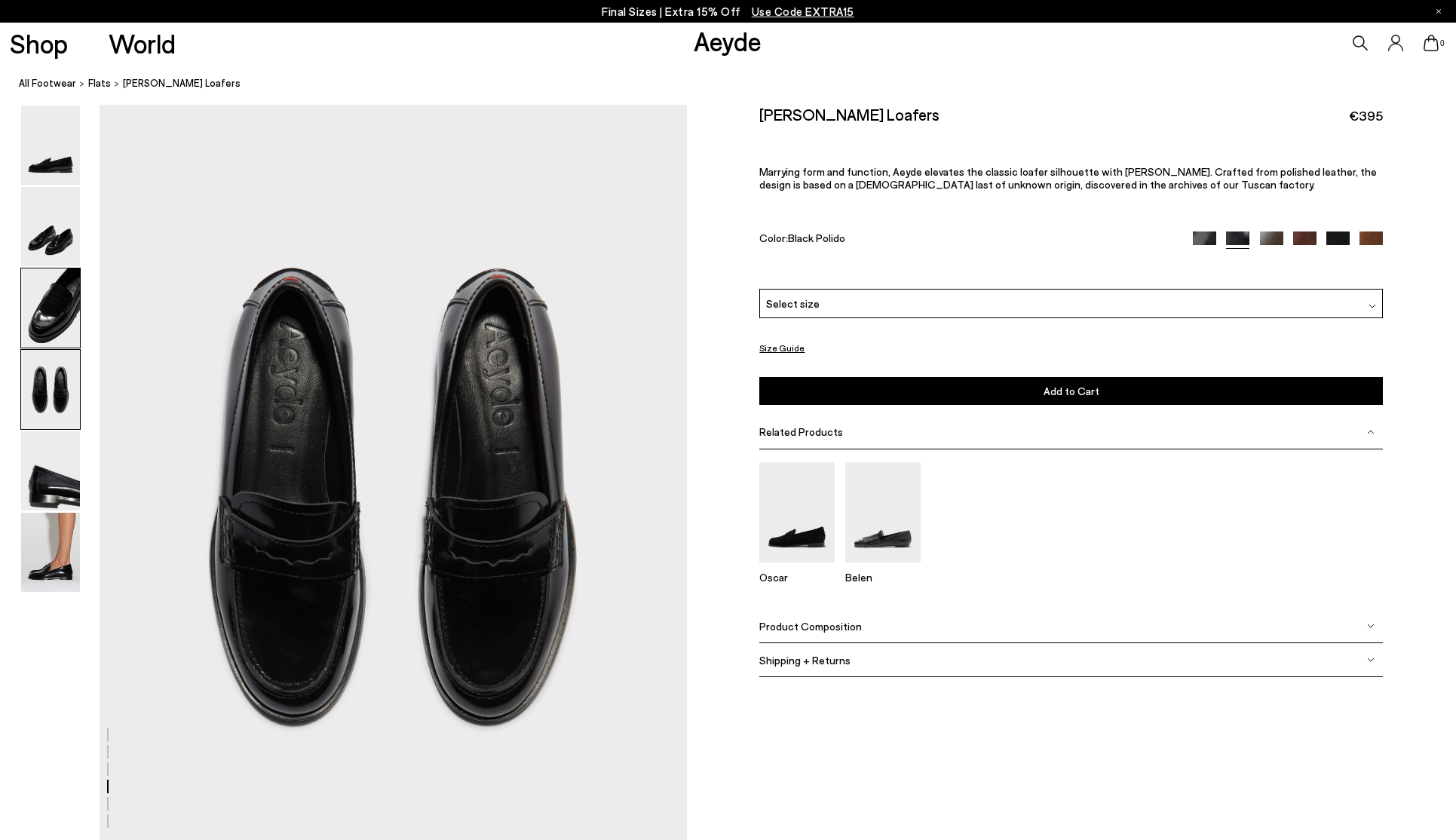
click at [63, 346] on img at bounding box center [50, 308] width 58 height 79
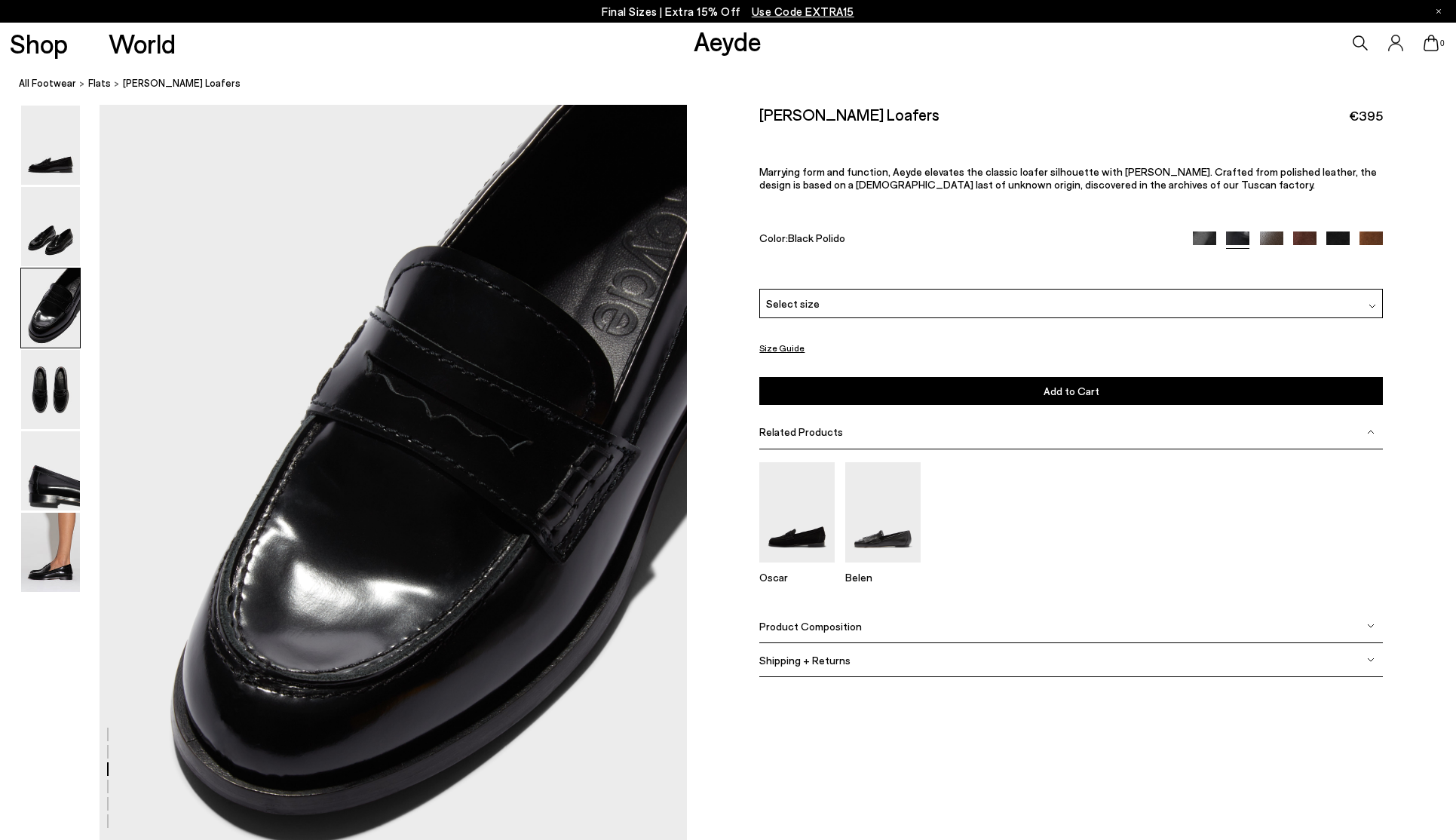
click at [67, 290] on img at bounding box center [50, 308] width 58 height 79
click at [68, 245] on img at bounding box center [50, 226] width 58 height 79
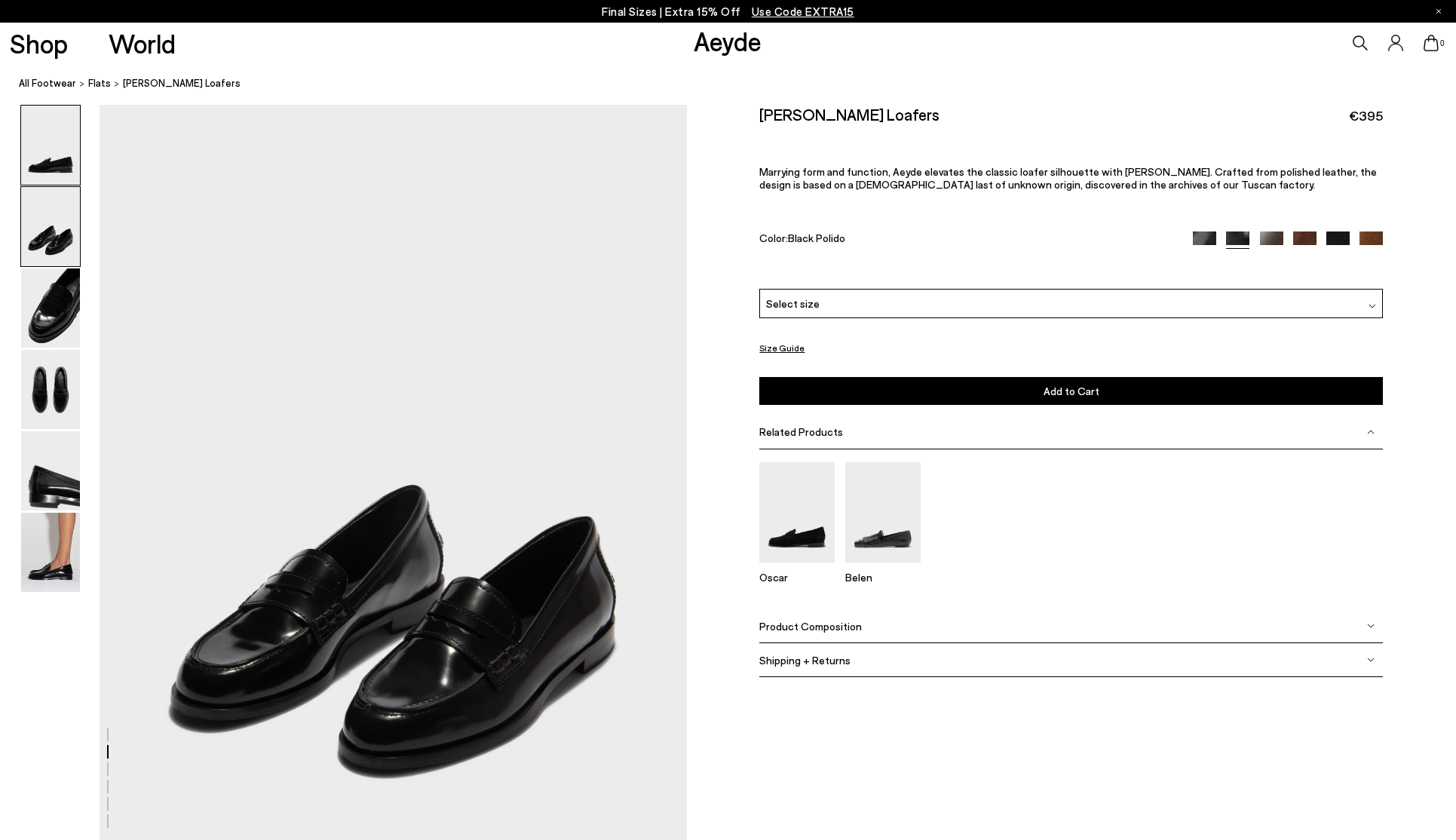
click at [61, 177] on img at bounding box center [50, 145] width 58 height 79
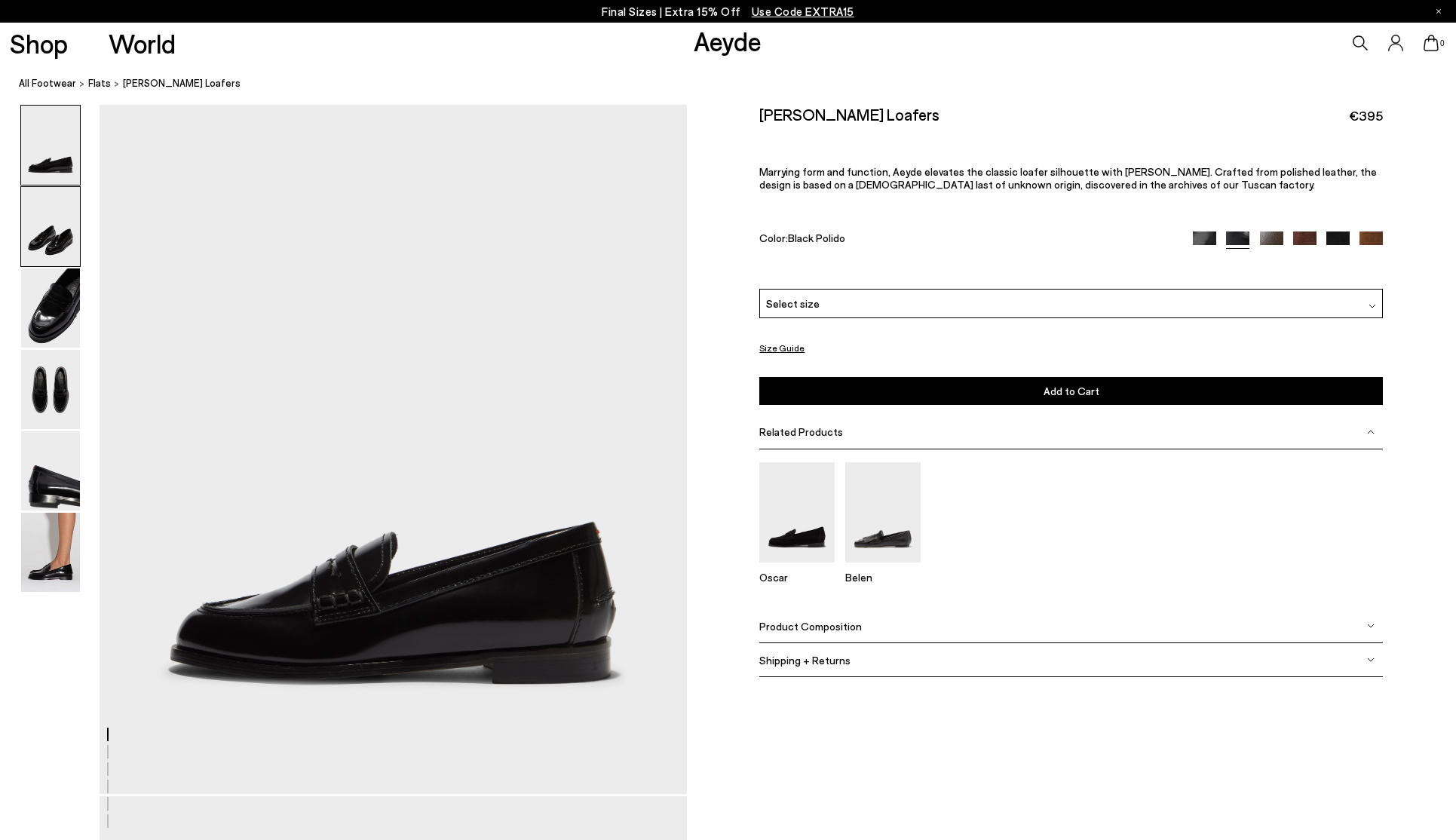
scroll to position [13, 0]
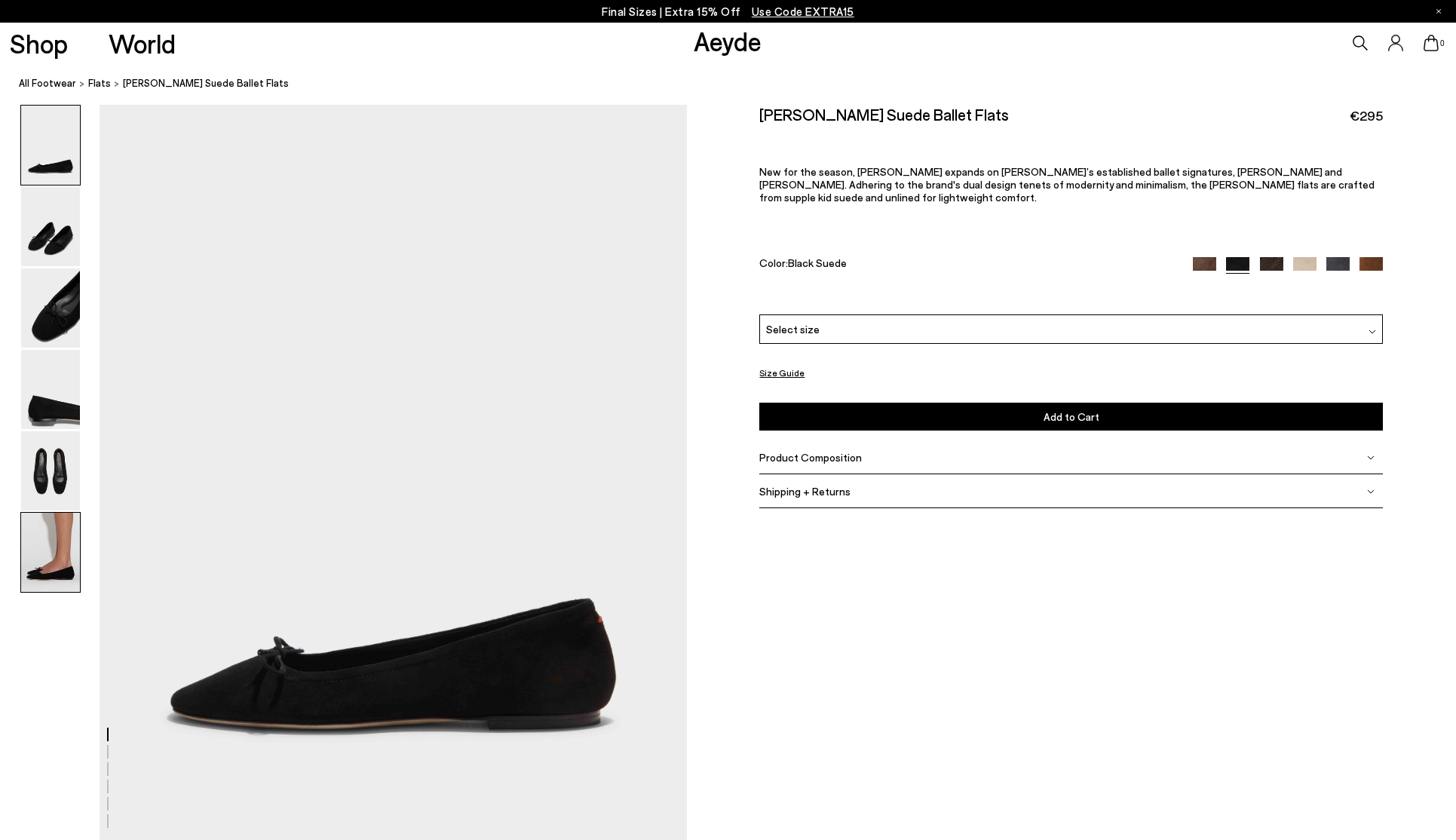
drag, startPoint x: 57, startPoint y: 536, endPoint x: 60, endPoint y: 512, distance: 24.2
click at [59, 538] on img at bounding box center [50, 552] width 58 height 79
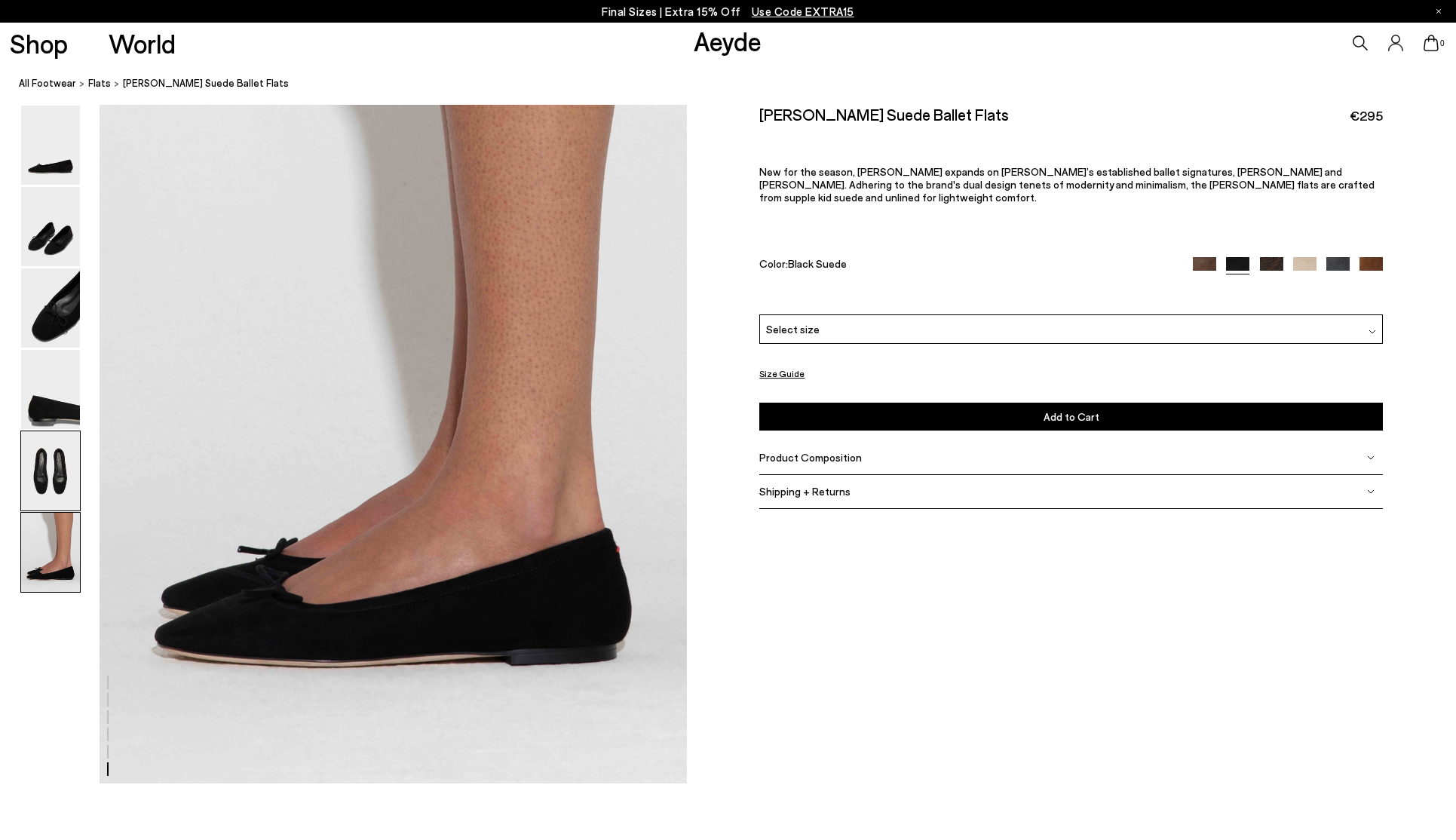
click at [59, 472] on img at bounding box center [50, 470] width 58 height 79
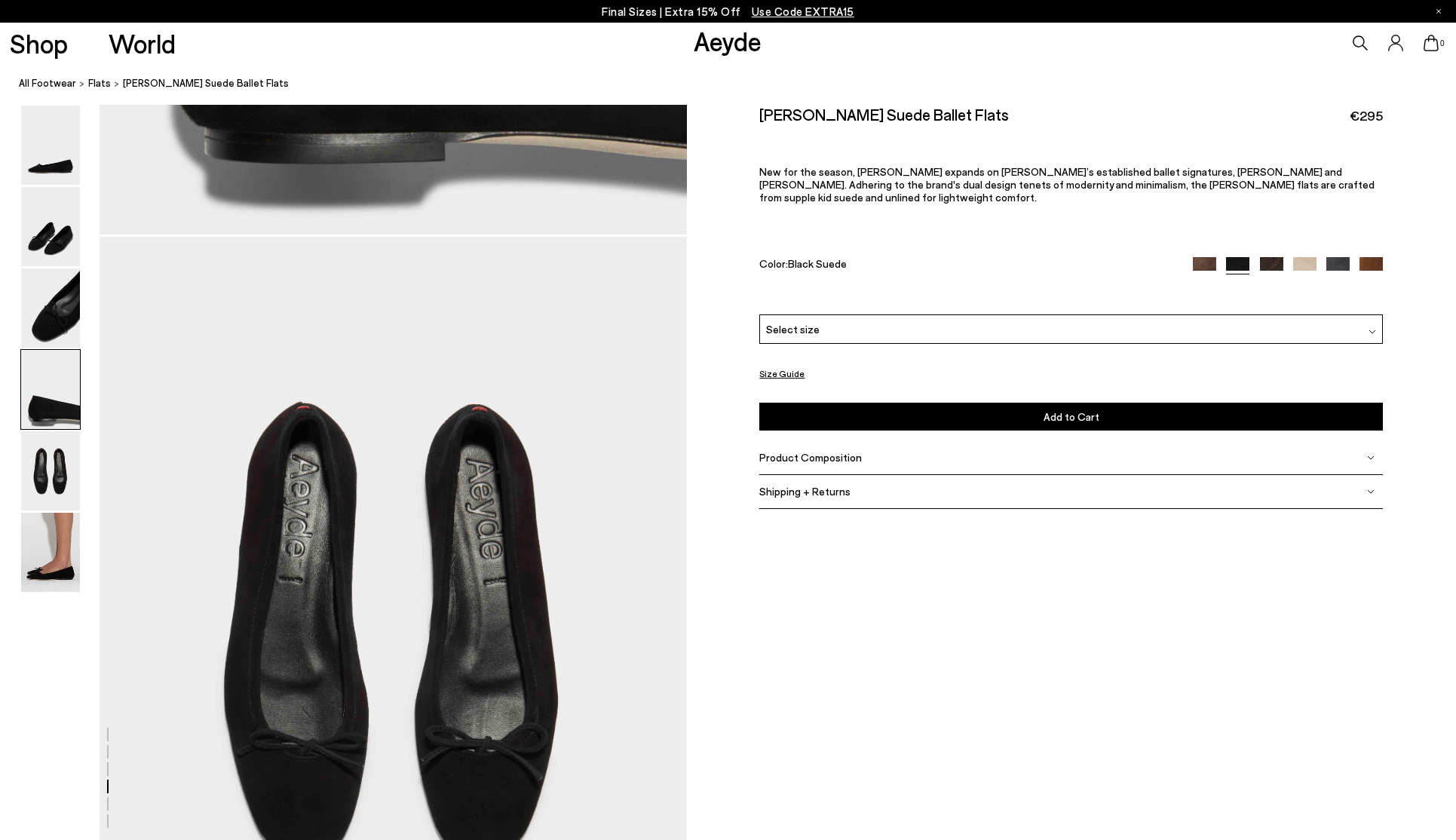
scroll to position [2579, 0]
